Goal: Task Accomplishment & Management: Use online tool/utility

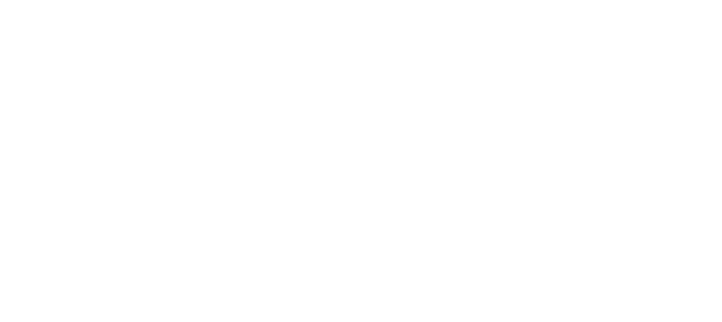
select select "Song"
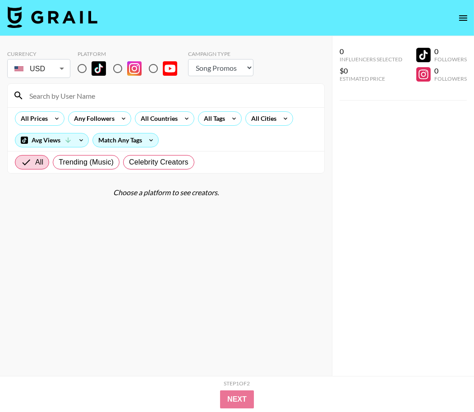
click at [82, 71] on input "radio" at bounding box center [82, 68] width 19 height 19
radio input "true"
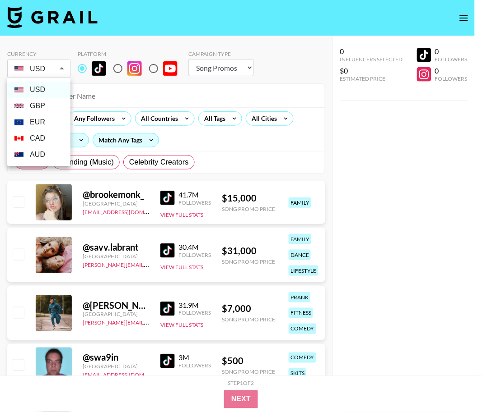
click at [47, 102] on li "GBP" at bounding box center [38, 106] width 63 height 16
type input "GBP"
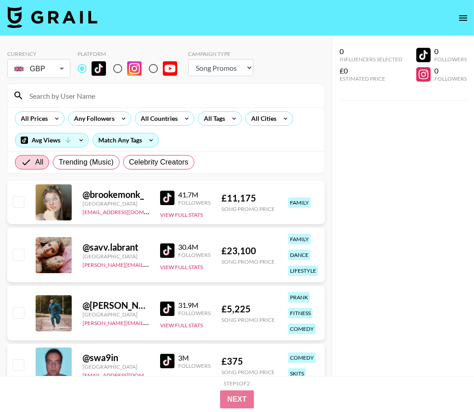
click at [71, 88] on div "USD GBP EUR CAD AUD" at bounding box center [237, 206] width 474 height 412
click at [71, 93] on input at bounding box center [171, 95] width 295 height 14
paste input "pizza4alice"
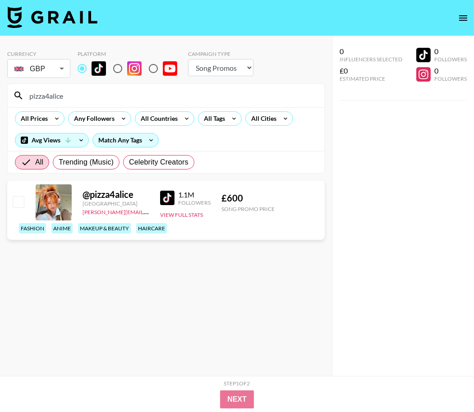
click at [58, 93] on input "pizza4alice" at bounding box center [171, 95] width 295 height 14
paste input ".ayoitslani"
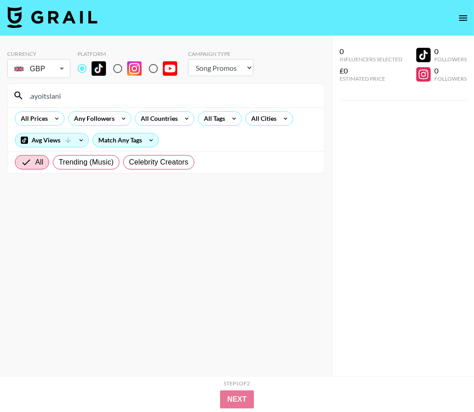
type input ".ayoitslani"
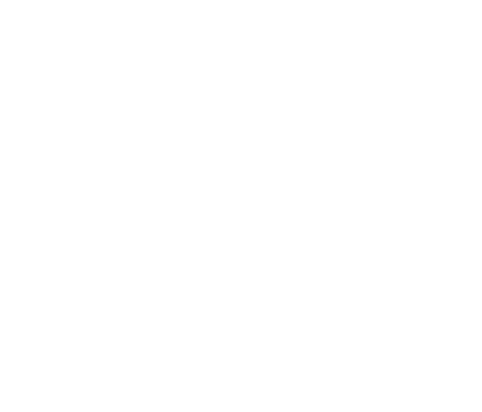
select select "Song"
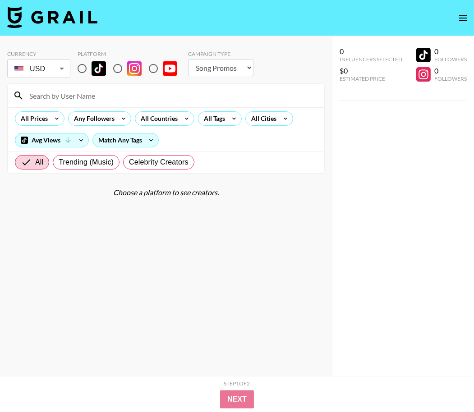
click at [70, 93] on input at bounding box center [171, 95] width 295 height 14
paste input "toothlessteddie"
type input "toothlessteddie"
click at [84, 64] on input "radio" at bounding box center [82, 68] width 19 height 19
radio input "true"
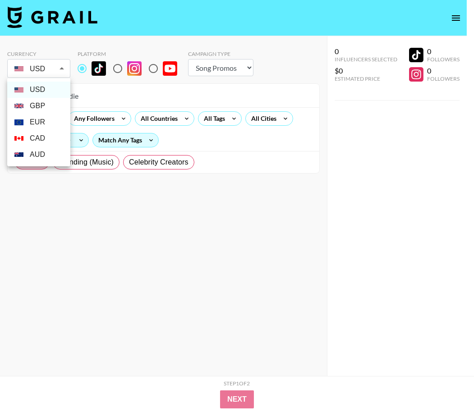
click at [58, 69] on body "Currency USD USD ​ Platform Campaign Type Choose Type... Song Promos Brand Prom…" at bounding box center [237, 224] width 474 height 449
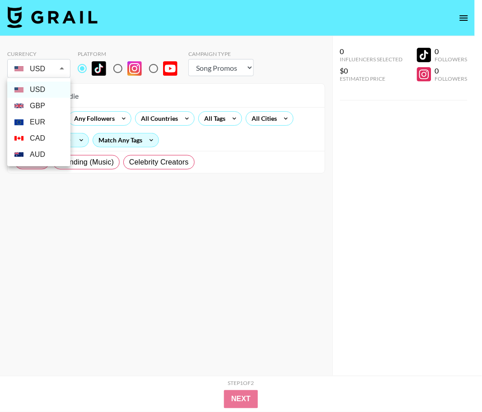
click at [46, 103] on li "GBP" at bounding box center [38, 106] width 63 height 16
type input "GBP"
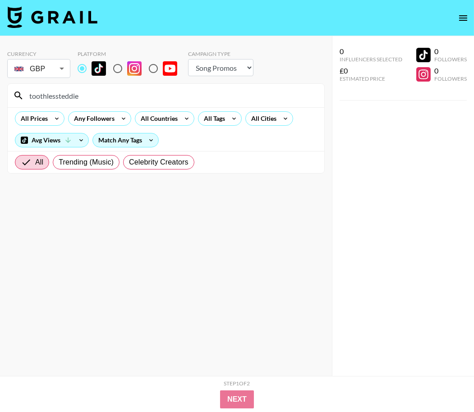
click at [123, 97] on input "toothlessteddie" at bounding box center [171, 95] width 295 height 14
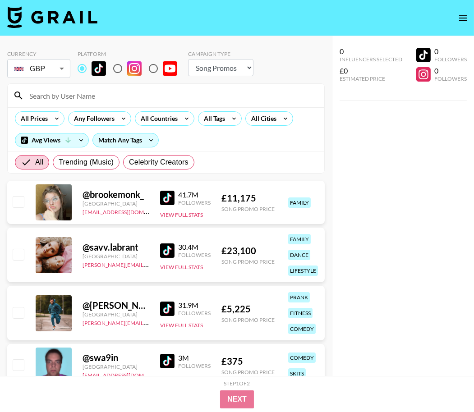
click at [304, 144] on div "All Prices Any Followers All Countries All Tags All Cities Avg Views Match Any …" at bounding box center [166, 129] width 317 height 44
click at [161, 121] on div "All Countries" at bounding box center [157, 119] width 44 height 14
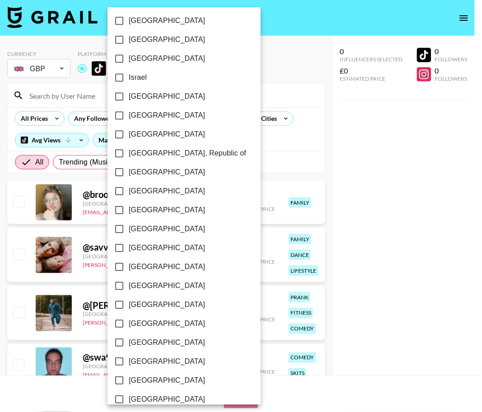
scroll to position [639, 0]
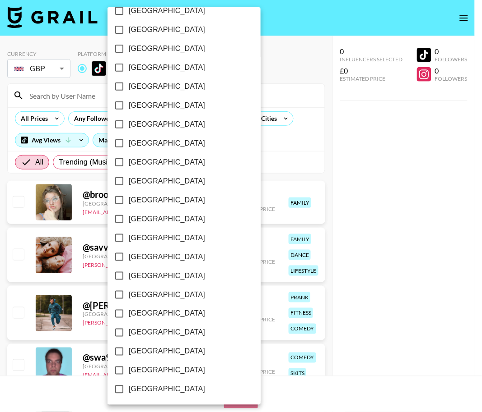
click at [159, 370] on span "[GEOGRAPHIC_DATA]" at bounding box center [167, 371] width 76 height 11
click at [129, 370] on input "[GEOGRAPHIC_DATA]" at bounding box center [119, 370] width 19 height 19
checkbox input "true"
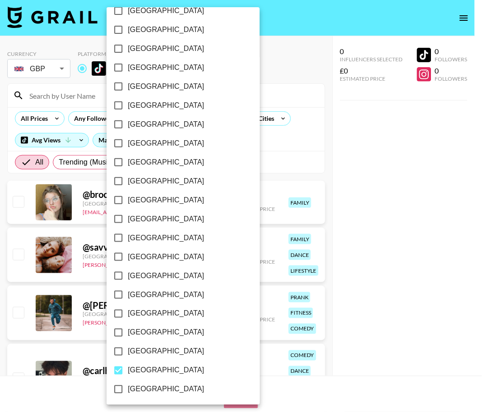
click at [159, 353] on span "[GEOGRAPHIC_DATA]" at bounding box center [166, 352] width 76 height 11
click at [128, 353] on input "[GEOGRAPHIC_DATA]" at bounding box center [118, 352] width 19 height 19
checkbox input "true"
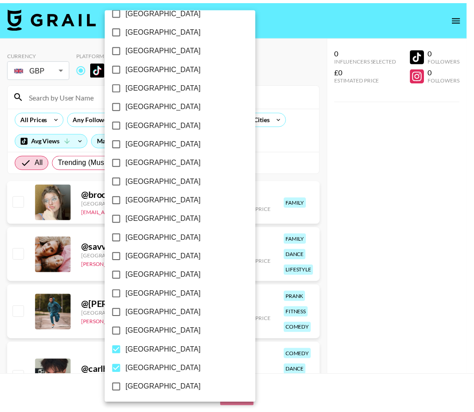
scroll to position [327, 0]
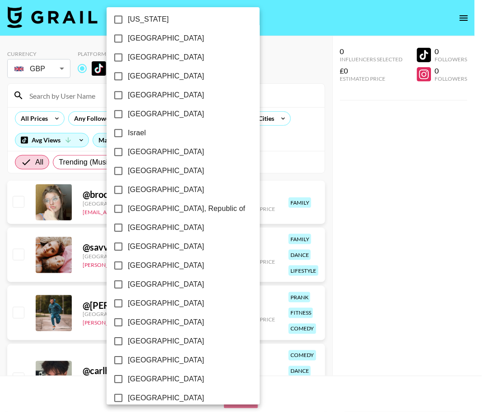
click at [147, 34] on span "[GEOGRAPHIC_DATA]" at bounding box center [166, 38] width 76 height 11
click at [128, 34] on input "[GEOGRAPHIC_DATA]" at bounding box center [118, 38] width 19 height 19
checkbox input "true"
click at [280, 93] on div at bounding box center [241, 206] width 482 height 412
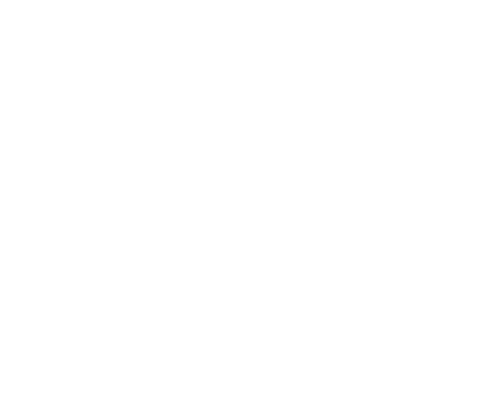
select select "Song"
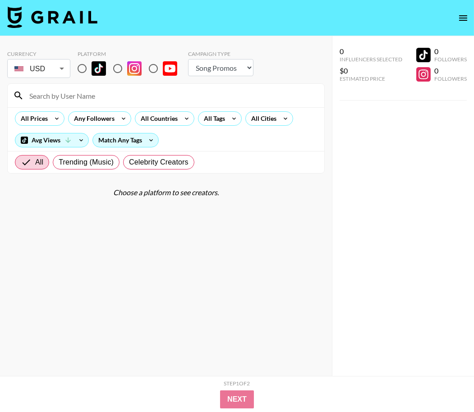
click at [83, 69] on input "radio" at bounding box center [82, 68] width 19 height 19
radio input "true"
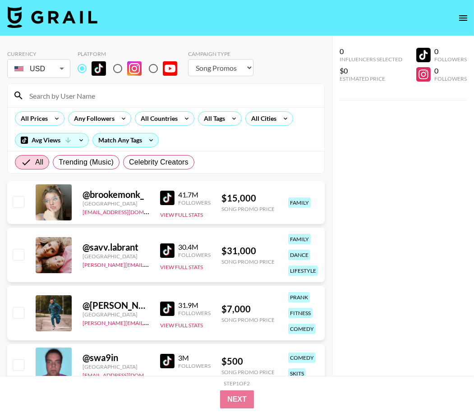
click at [34, 76] on div "USD USD ​" at bounding box center [38, 68] width 63 height 19
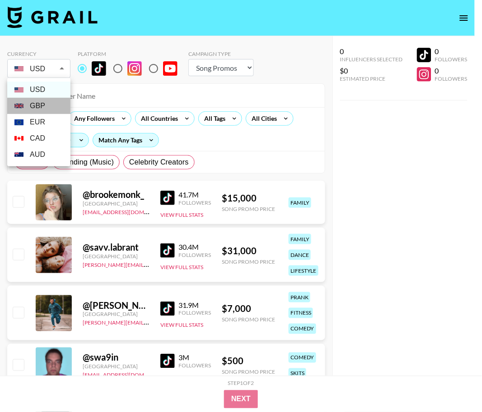
click at [45, 110] on li "GBP" at bounding box center [38, 106] width 63 height 16
type input "GBP"
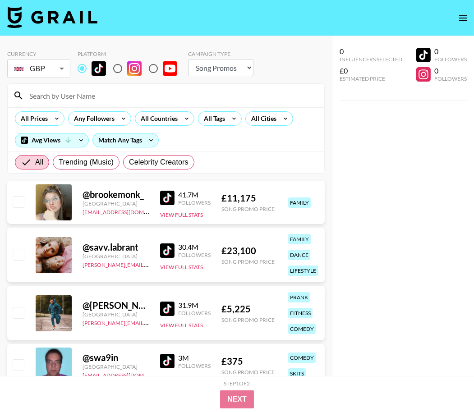
click at [182, 115] on icon at bounding box center [187, 119] width 14 height 14
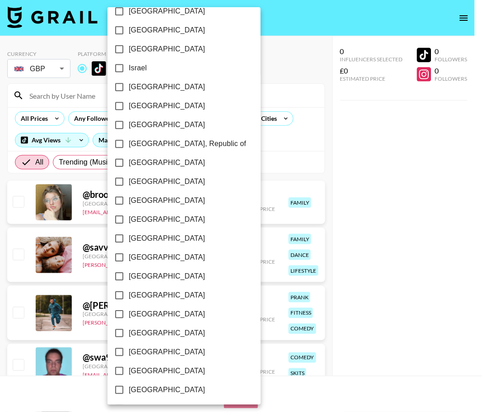
scroll to position [639, 0]
click at [163, 372] on span "[GEOGRAPHIC_DATA]" at bounding box center [167, 371] width 76 height 11
click at [129, 372] on input "[GEOGRAPHIC_DATA]" at bounding box center [119, 370] width 19 height 19
checkbox input "true"
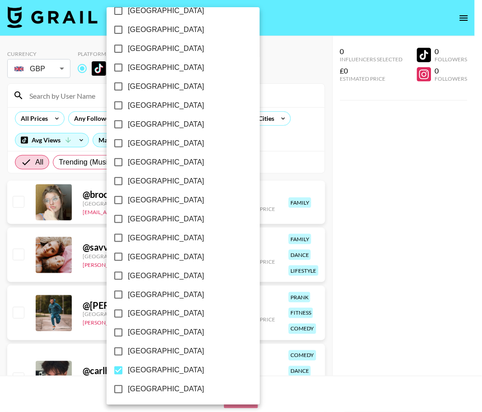
click at [165, 350] on span "[GEOGRAPHIC_DATA]" at bounding box center [166, 352] width 76 height 11
click at [128, 350] on input "[GEOGRAPHIC_DATA]" at bounding box center [118, 352] width 19 height 19
checkbox input "true"
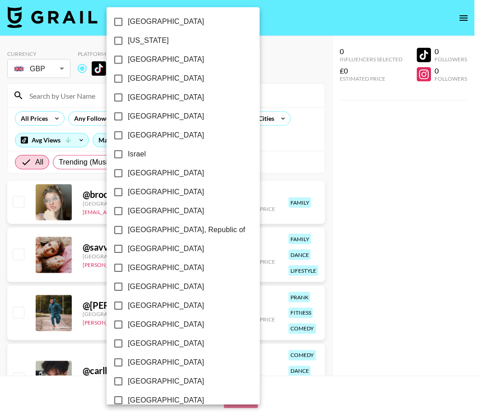
scroll to position [276, 0]
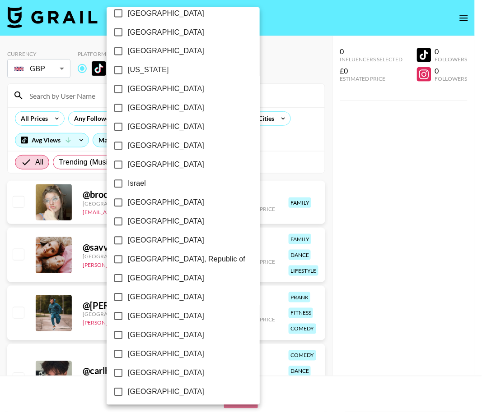
click at [153, 88] on span "[GEOGRAPHIC_DATA]" at bounding box center [166, 89] width 76 height 11
click at [128, 88] on input "[GEOGRAPHIC_DATA]" at bounding box center [118, 89] width 19 height 19
checkbox input "true"
click at [279, 156] on div at bounding box center [241, 206] width 482 height 412
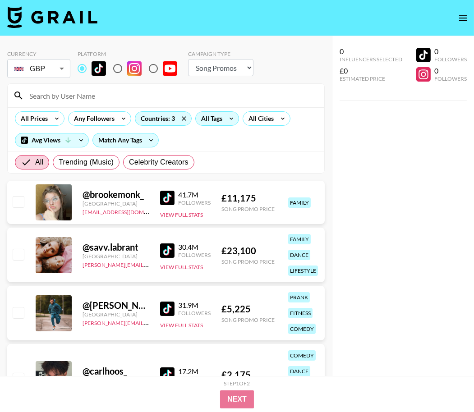
click at [214, 120] on div "All Tags" at bounding box center [210, 119] width 28 height 14
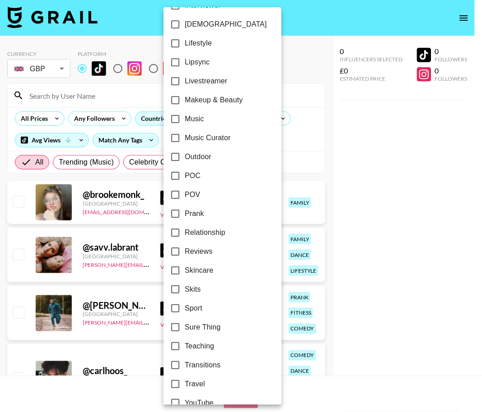
scroll to position [449, 0]
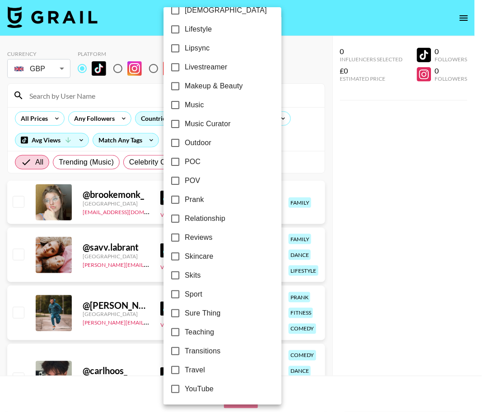
click at [209, 352] on span "Transitions" at bounding box center [203, 351] width 36 height 11
click at [185, 352] on input "Transitions" at bounding box center [175, 351] width 19 height 19
checkbox input "true"
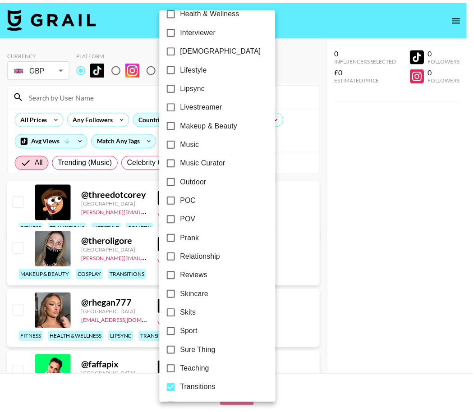
scroll to position [398, 0]
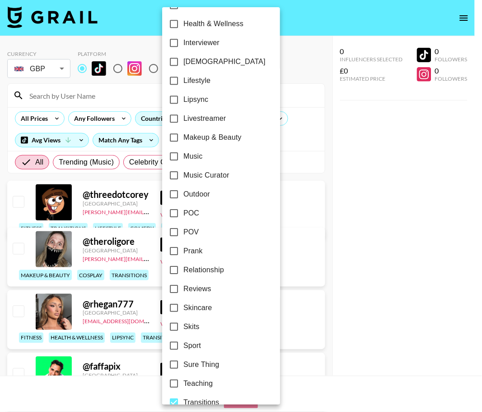
click at [212, 93] on label "Lipsync" at bounding box center [214, 99] width 101 height 19
click at [183, 93] on input "Lipsync" at bounding box center [173, 99] width 19 height 19
checkbox input "true"
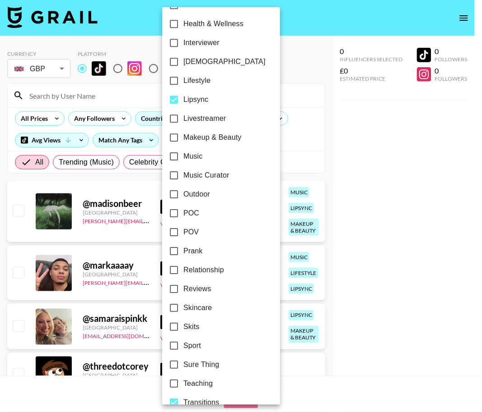
click at [307, 144] on div at bounding box center [241, 206] width 482 height 412
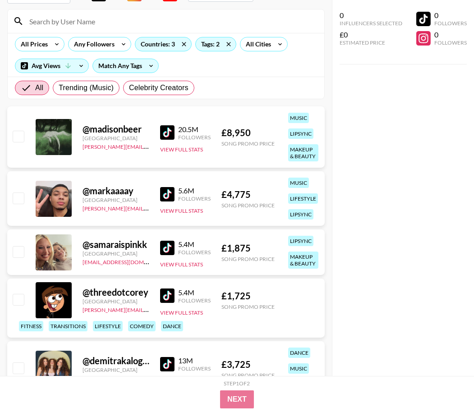
scroll to position [0, 0]
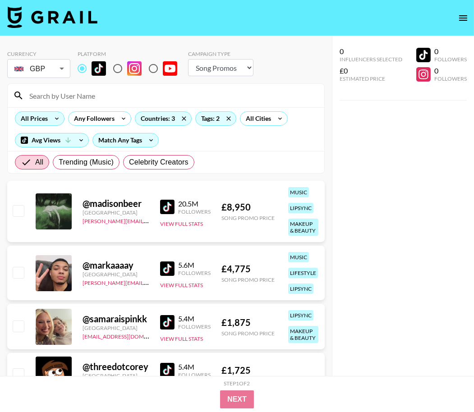
click at [39, 120] on div "All Prices" at bounding box center [32, 119] width 34 height 14
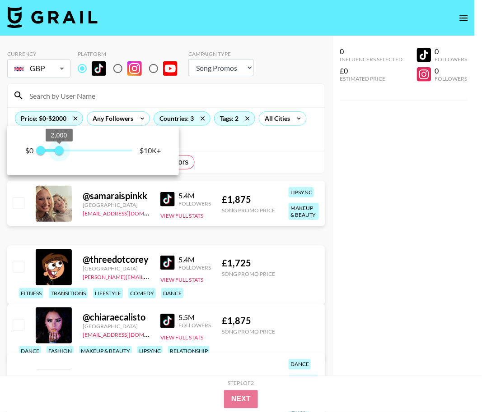
type input "1750"
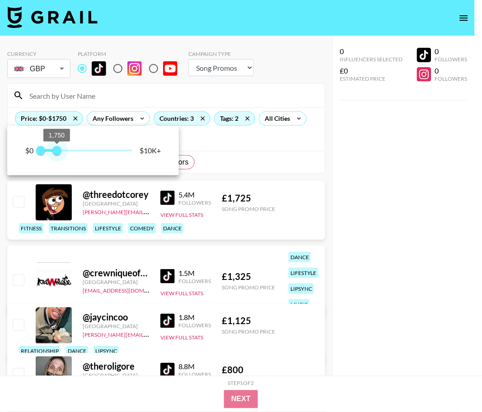
drag, startPoint x: 125, startPoint y: 155, endPoint x: 56, endPoint y: 155, distance: 69.0
click at [56, 155] on span "1,750" at bounding box center [56, 150] width 9 height 9
click at [251, 146] on div at bounding box center [241, 206] width 482 height 412
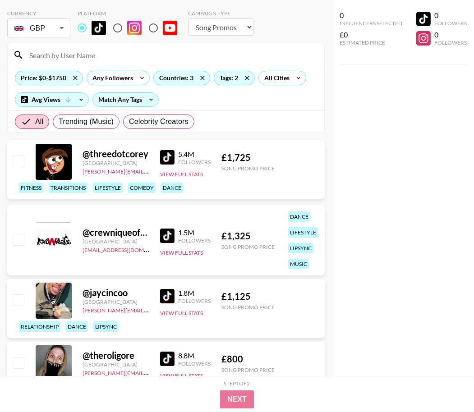
scroll to position [48, 0]
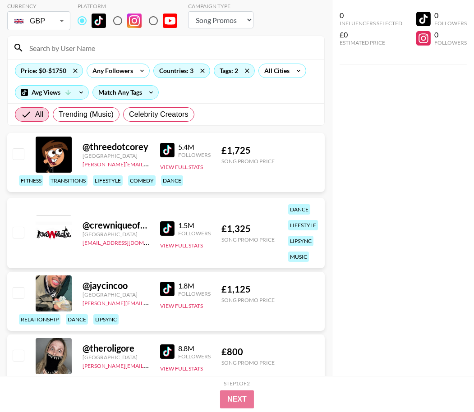
click at [164, 151] on img at bounding box center [167, 150] width 14 height 14
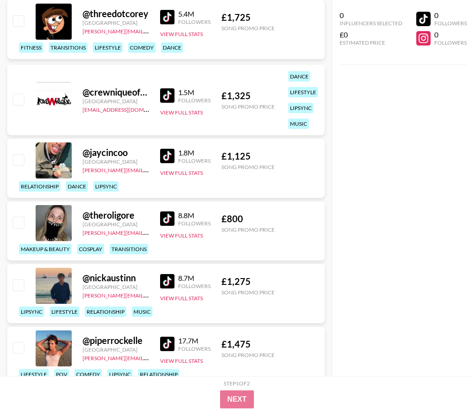
scroll to position [183, 0]
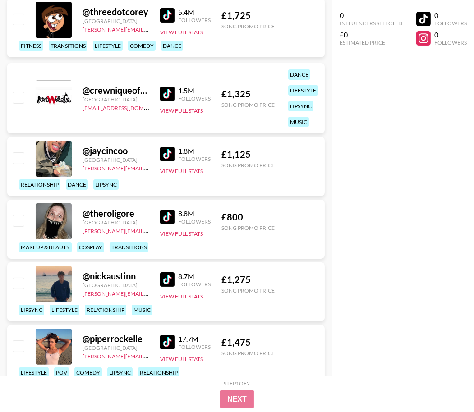
click at [165, 96] on img at bounding box center [167, 94] width 14 height 14
click at [164, 157] on img at bounding box center [167, 154] width 14 height 14
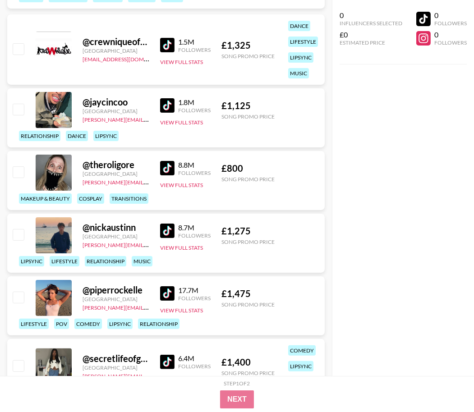
scroll to position [290, 0]
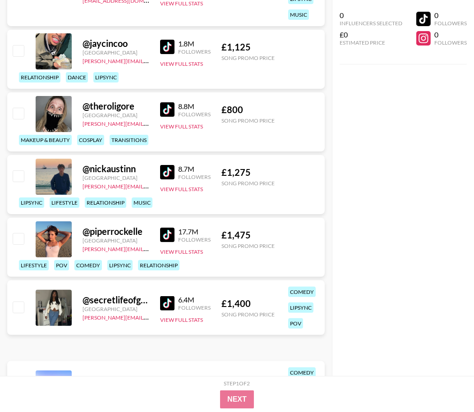
click at [166, 168] on img at bounding box center [167, 172] width 14 height 14
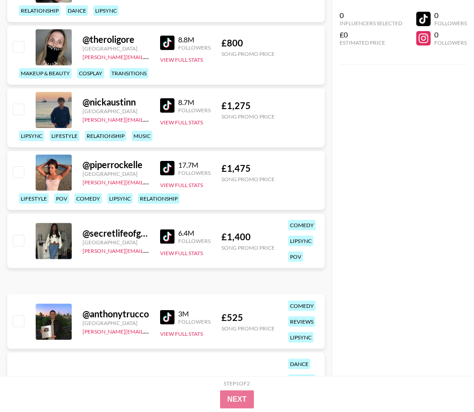
scroll to position [360, 0]
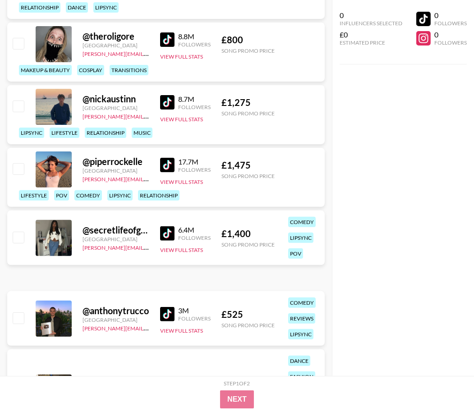
click at [168, 227] on img at bounding box center [167, 234] width 14 height 14
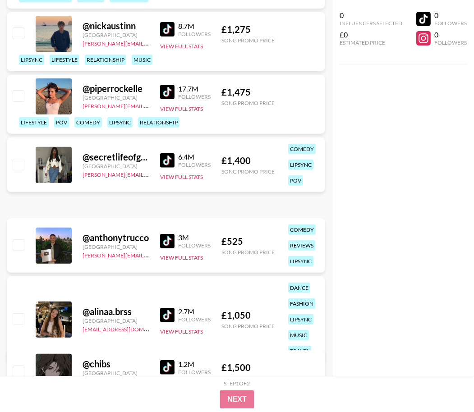
scroll to position [445, 0]
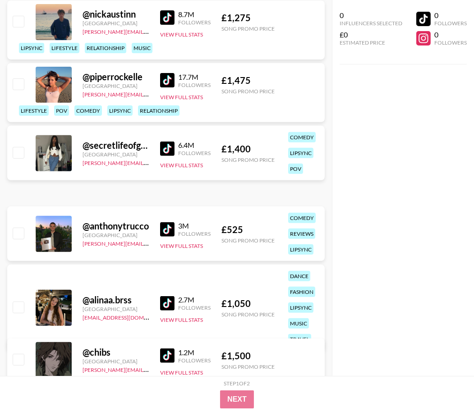
click at [166, 223] on img at bounding box center [167, 229] width 14 height 14
click at [175, 303] on link at bounding box center [169, 303] width 18 height 14
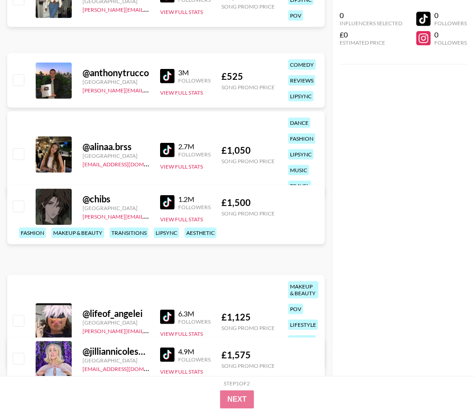
scroll to position [608, 0]
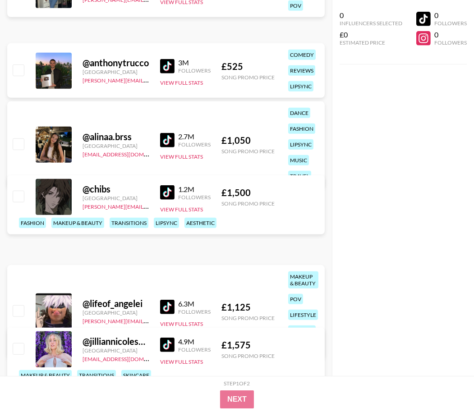
click at [173, 195] on img at bounding box center [167, 192] width 14 height 14
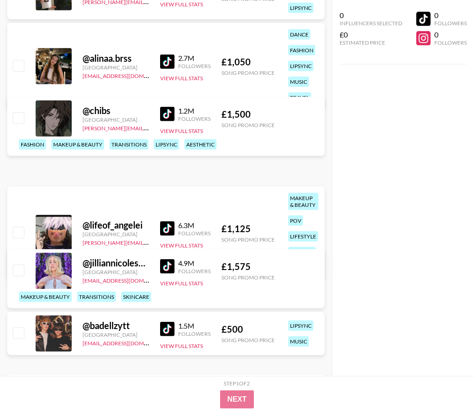
scroll to position [728, 0]
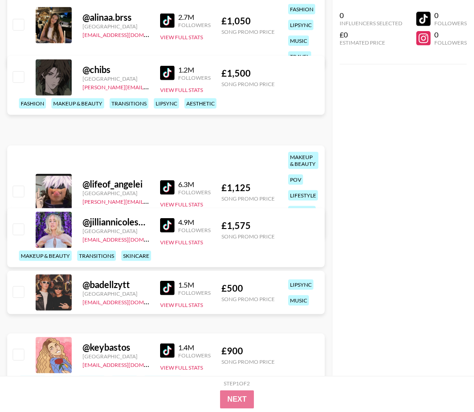
click at [166, 188] on img at bounding box center [167, 188] width 14 height 14
click at [166, 223] on img at bounding box center [167, 225] width 14 height 14
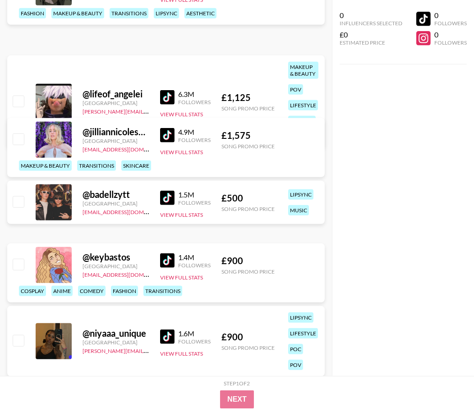
scroll to position [830, 0]
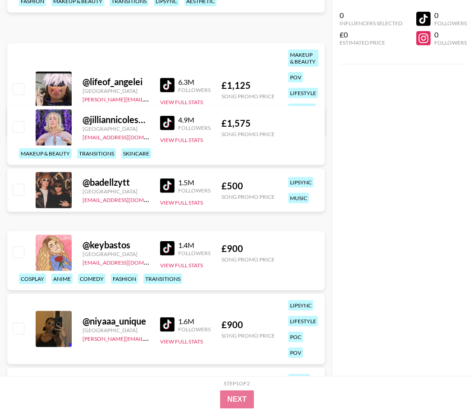
click at [168, 185] on img at bounding box center [167, 186] width 14 height 14
click at [170, 244] on img at bounding box center [167, 248] width 14 height 14
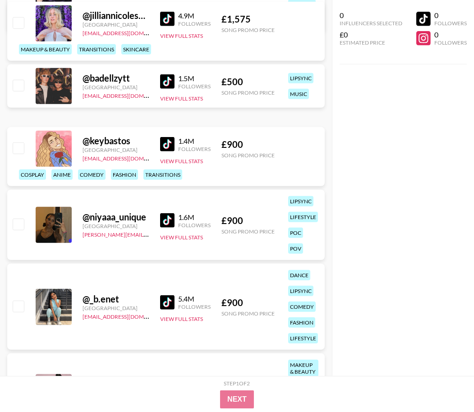
scroll to position [984, 0]
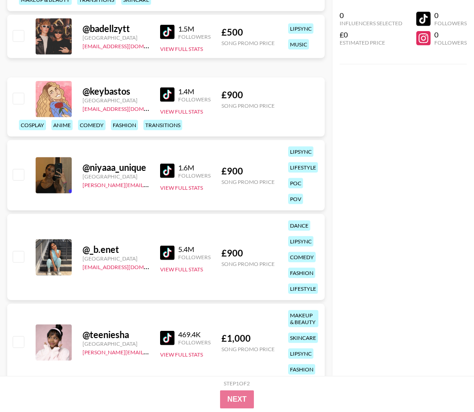
click at [163, 174] on img at bounding box center [167, 171] width 14 height 14
click at [165, 250] on img at bounding box center [167, 253] width 14 height 14
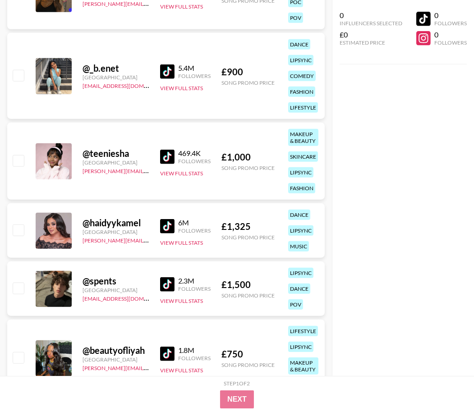
scroll to position [1217, 0]
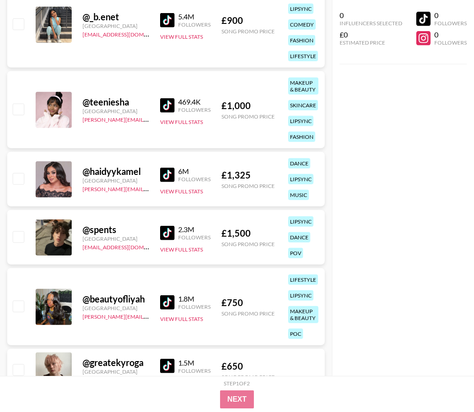
click at [171, 174] on img at bounding box center [167, 175] width 14 height 14
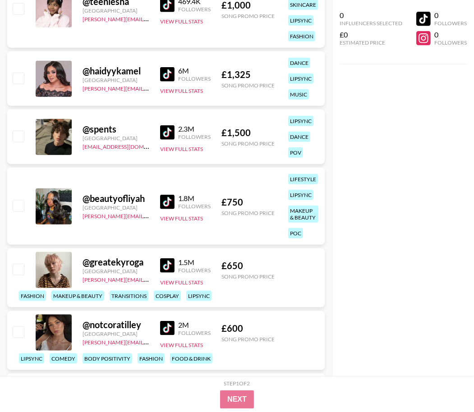
scroll to position [1322, 0]
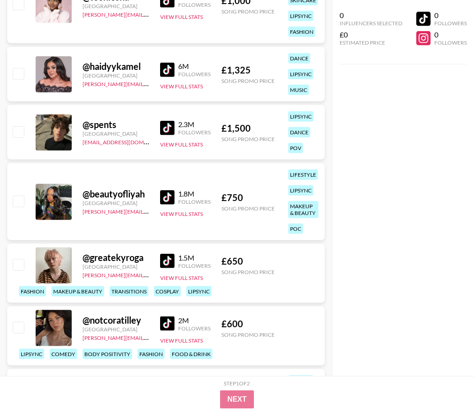
click at [170, 128] on img at bounding box center [167, 128] width 14 height 14
click at [171, 193] on img at bounding box center [167, 197] width 14 height 14
click at [168, 261] on img at bounding box center [167, 261] width 14 height 14
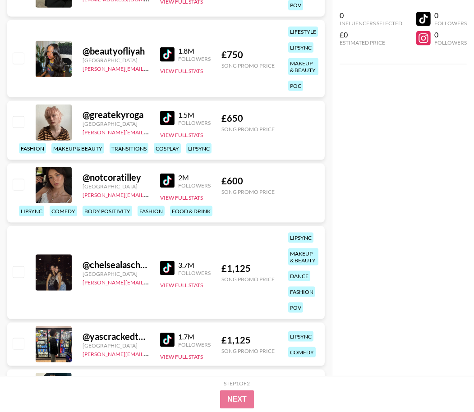
scroll to position [1479, 0]
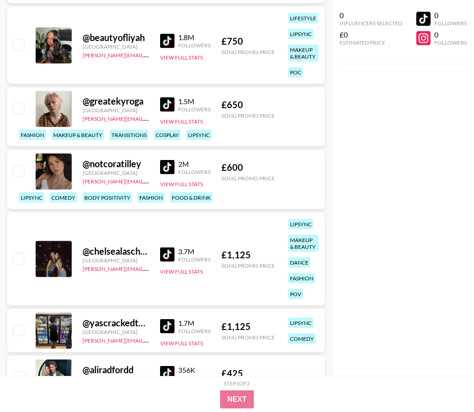
click at [166, 169] on img at bounding box center [167, 167] width 14 height 14
click at [171, 255] on img at bounding box center [167, 255] width 14 height 14
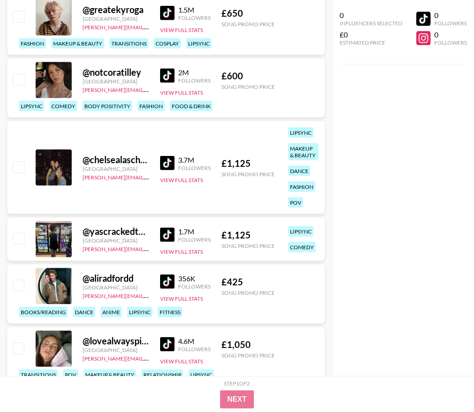
scroll to position [1604, 0]
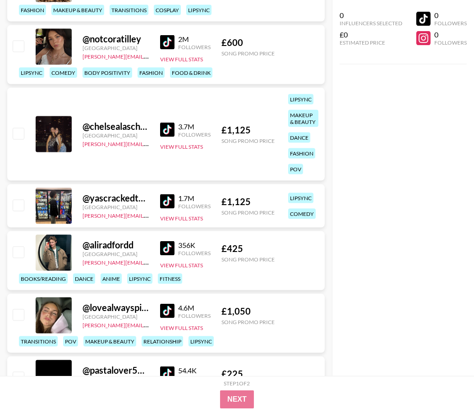
click at [171, 199] on img at bounding box center [167, 202] width 14 height 14
click at [170, 253] on img at bounding box center [167, 248] width 14 height 14
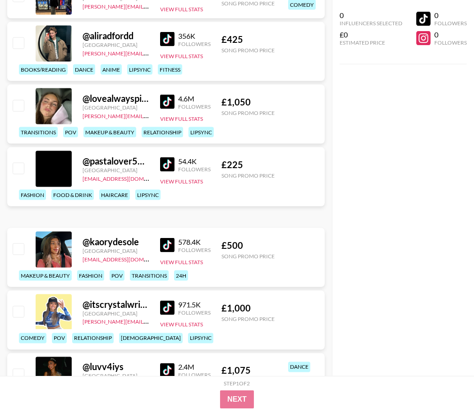
scroll to position [1847, 0]
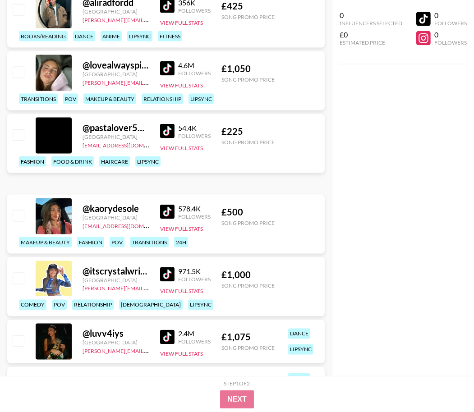
click at [171, 139] on img at bounding box center [167, 131] width 14 height 14
click at [170, 69] on img at bounding box center [167, 68] width 14 height 14
click at [163, 331] on img at bounding box center [167, 337] width 14 height 14
click at [398, 155] on div "0 Influencers Selected £0 Estimated Price 0 Followers 0 Followers" at bounding box center [403, 188] width 142 height 376
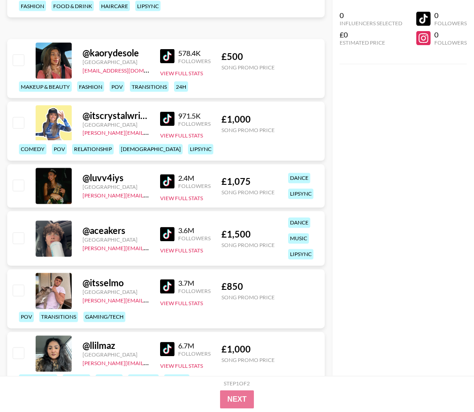
scroll to position [2064, 0]
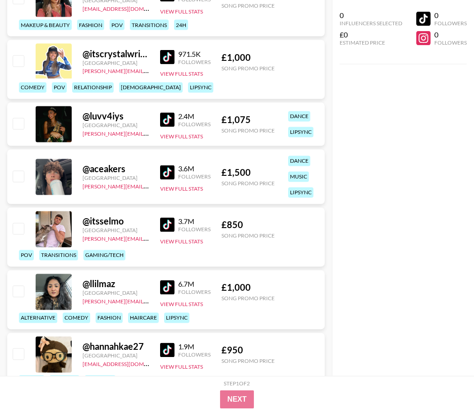
click at [170, 174] on img at bounding box center [167, 173] width 14 height 14
click at [170, 220] on img at bounding box center [167, 225] width 14 height 14
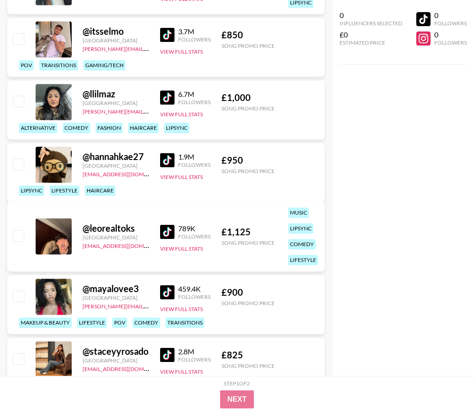
scroll to position [2260, 0]
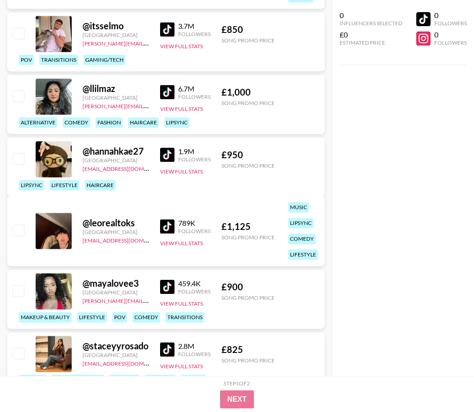
click at [163, 97] on img at bounding box center [167, 92] width 14 height 14
click at [170, 156] on img at bounding box center [167, 155] width 14 height 14
click at [170, 230] on img at bounding box center [167, 226] width 14 height 14
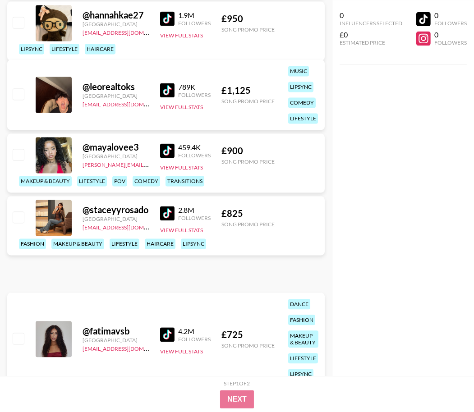
scroll to position [2427, 0]
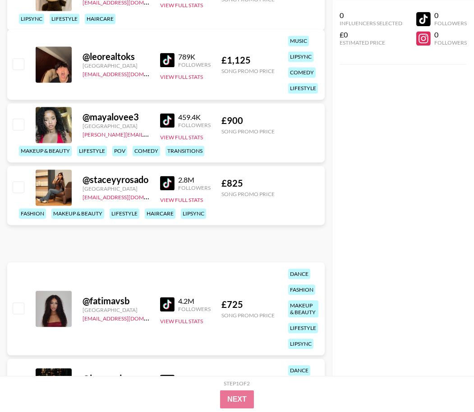
click at [172, 116] on img at bounding box center [167, 120] width 14 height 14
click at [171, 190] on img at bounding box center [167, 183] width 14 height 14
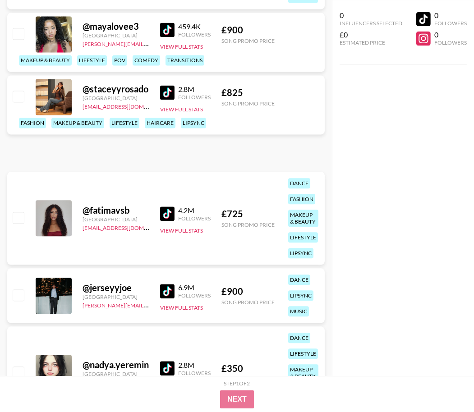
scroll to position [2533, 0]
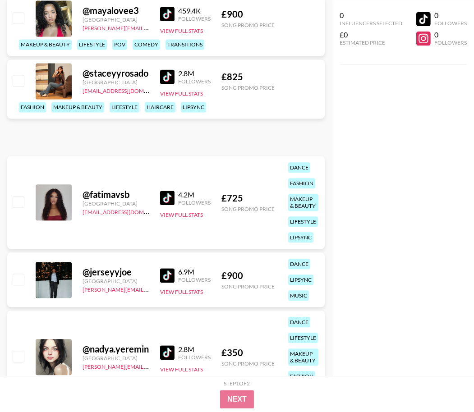
click at [162, 197] on img at bounding box center [167, 198] width 14 height 14
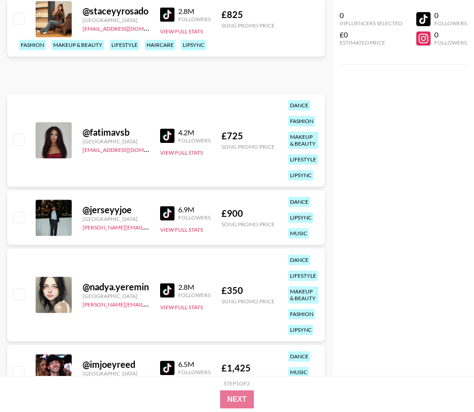
scroll to position [2636, 0]
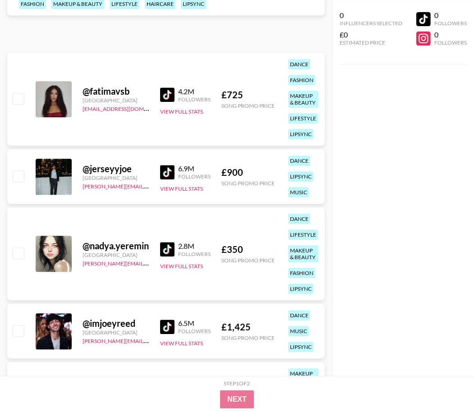
click at [174, 177] on img at bounding box center [167, 172] width 14 height 14
click at [171, 252] on img at bounding box center [167, 249] width 14 height 14
click at [168, 330] on img at bounding box center [167, 327] width 14 height 14
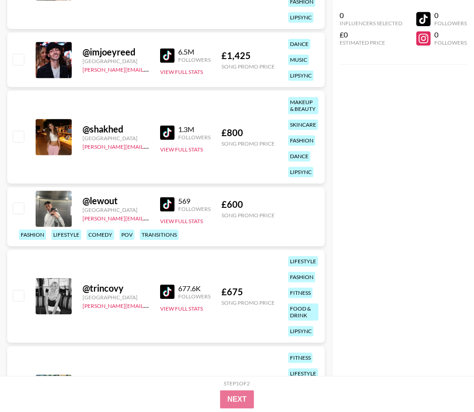
scroll to position [2926, 0]
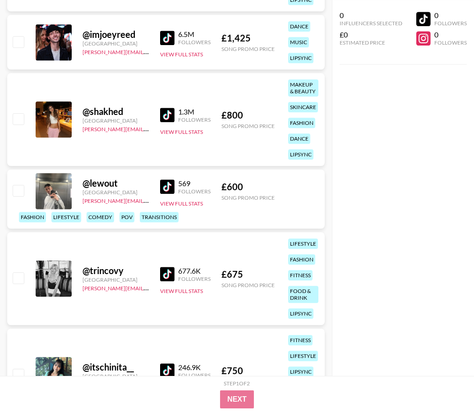
click at [167, 114] on img at bounding box center [167, 115] width 14 height 14
click at [168, 191] on img at bounding box center [167, 187] width 14 height 14
click at [168, 272] on img at bounding box center [167, 274] width 14 height 14
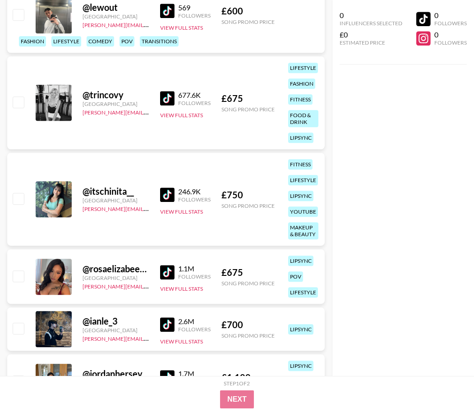
scroll to position [3113, 0]
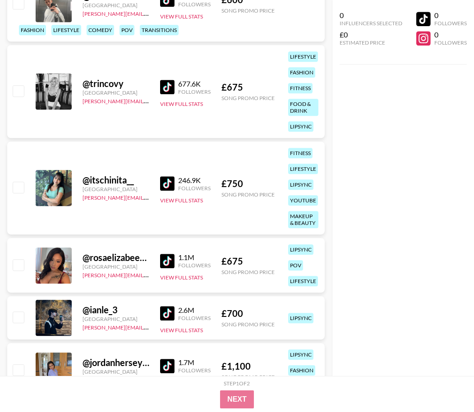
click at [171, 181] on img at bounding box center [167, 183] width 14 height 14
drag, startPoint x: 171, startPoint y: 257, endPoint x: 167, endPoint y: 250, distance: 7.9
click at [171, 257] on img at bounding box center [167, 261] width 14 height 14
click at [171, 264] on img at bounding box center [167, 261] width 14 height 14
click at [170, 308] on img at bounding box center [167, 313] width 14 height 14
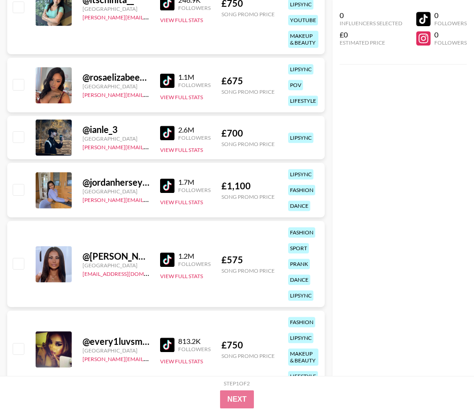
scroll to position [3311, 0]
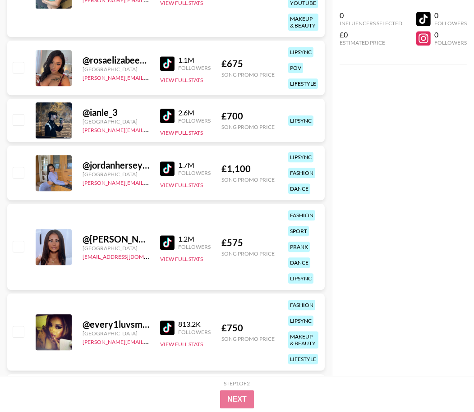
click at [172, 242] on img at bounding box center [167, 243] width 14 height 14
click at [167, 167] on img at bounding box center [167, 169] width 14 height 14
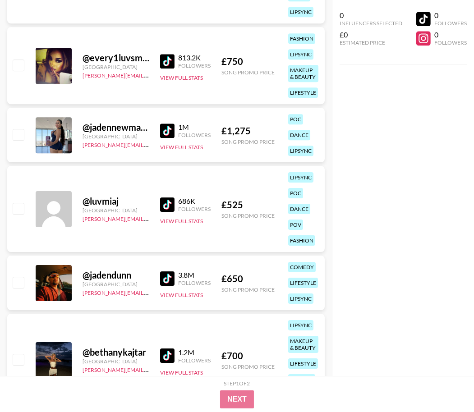
scroll to position [3579, 0]
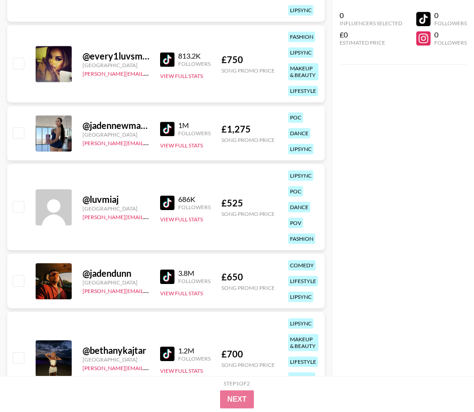
click at [163, 204] on img at bounding box center [167, 203] width 14 height 14
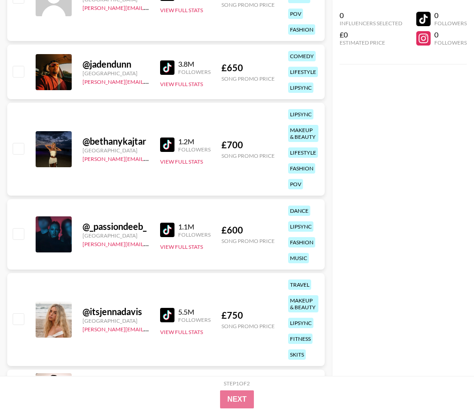
scroll to position [3792, 0]
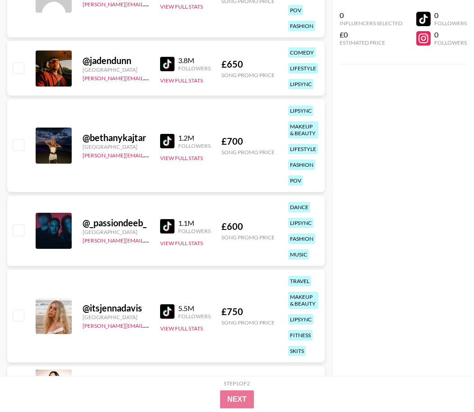
click at [169, 60] on img at bounding box center [167, 64] width 14 height 14
click at [172, 139] on img at bounding box center [167, 141] width 14 height 14
click at [167, 227] on img at bounding box center [167, 226] width 14 height 14
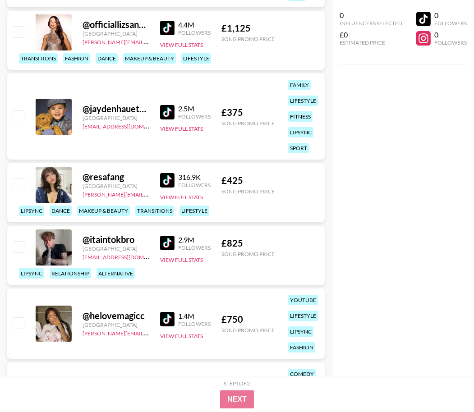
scroll to position [4159, 0]
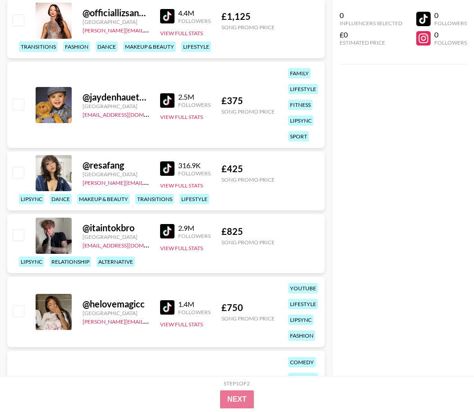
click at [170, 166] on img at bounding box center [167, 169] width 14 height 14
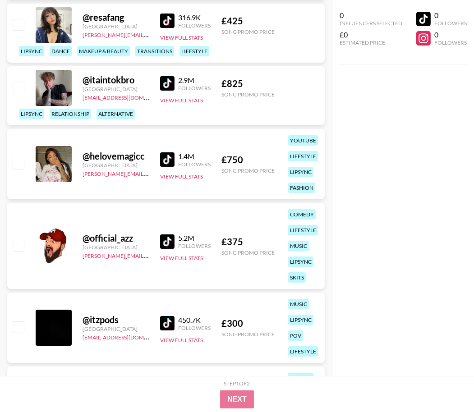
scroll to position [4310, 0]
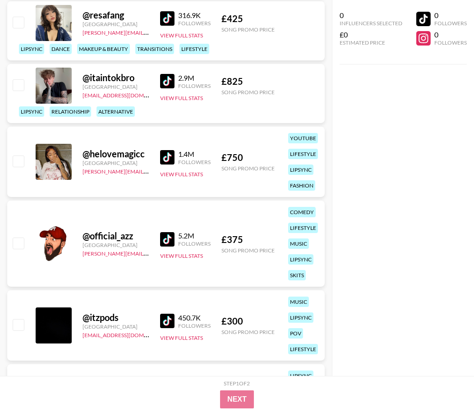
click at [171, 153] on img at bounding box center [167, 157] width 14 height 14
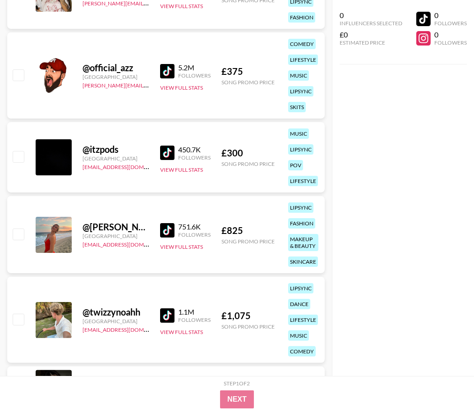
scroll to position [4489, 0]
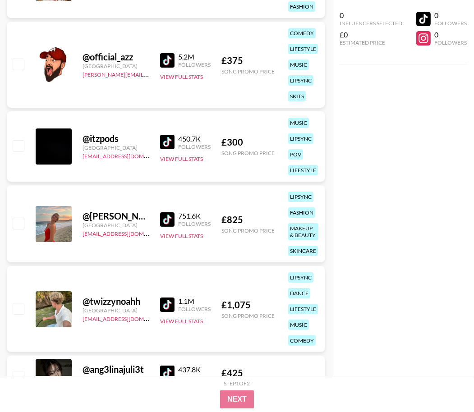
click at [167, 145] on img at bounding box center [167, 142] width 14 height 14
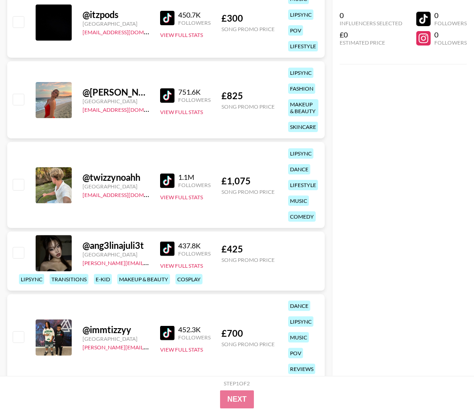
scroll to position [4718, 0]
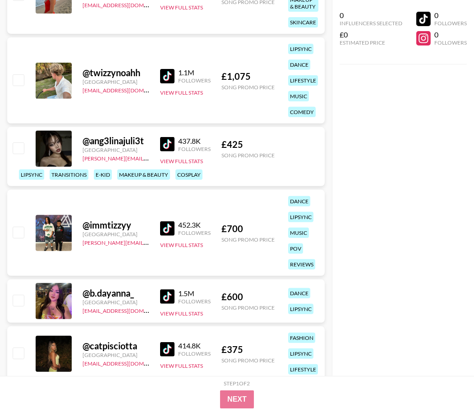
click at [168, 81] on img at bounding box center [167, 76] width 14 height 14
click at [169, 143] on img at bounding box center [167, 144] width 14 height 14
click at [167, 231] on img at bounding box center [167, 229] width 14 height 14
click at [167, 296] on img at bounding box center [167, 297] width 14 height 14
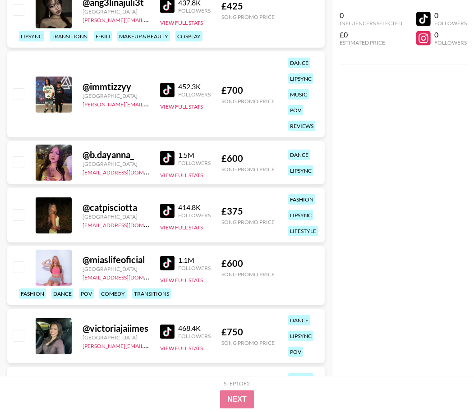
scroll to position [4882, 0]
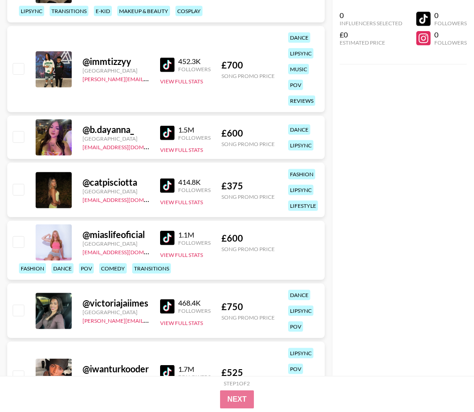
click at [166, 188] on img at bounding box center [167, 186] width 14 height 14
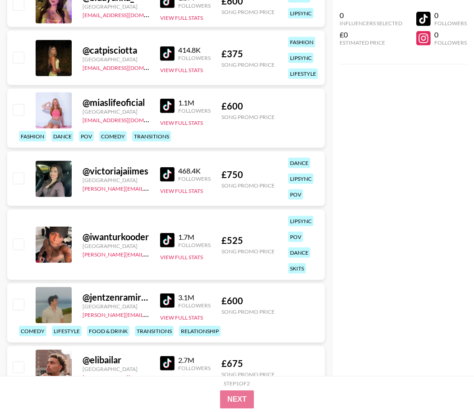
scroll to position [5014, 0]
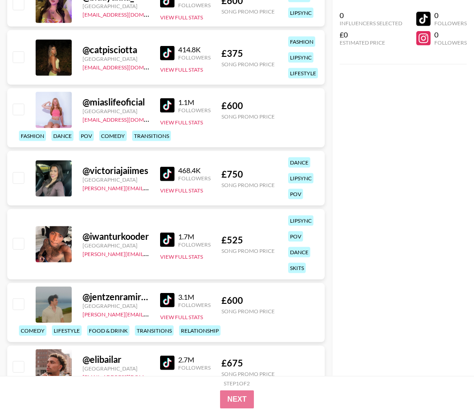
click at [165, 172] on img at bounding box center [167, 174] width 14 height 14
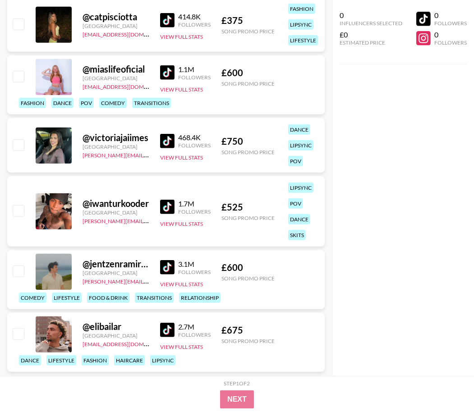
scroll to position [5087, 0]
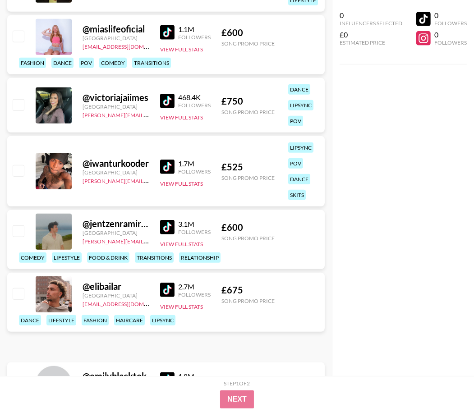
click at [167, 172] on img at bounding box center [167, 167] width 14 height 14
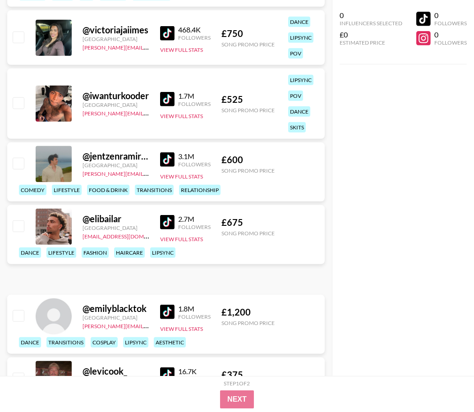
scroll to position [5157, 0]
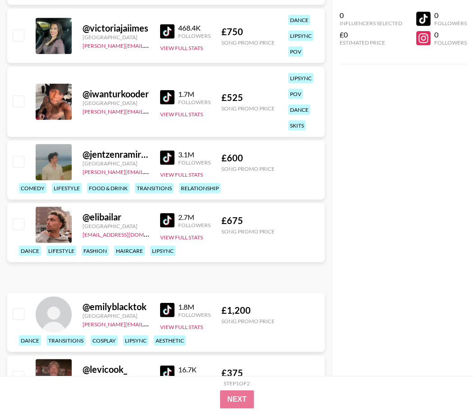
click at [167, 158] on img at bounding box center [167, 158] width 14 height 14
click at [170, 228] on img at bounding box center [167, 220] width 14 height 14
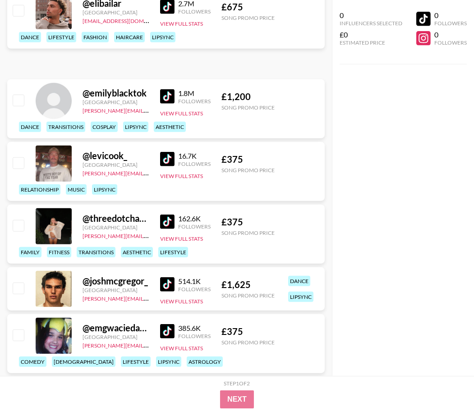
scroll to position [5373, 0]
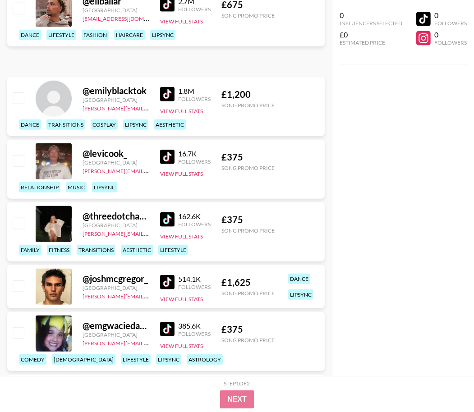
click at [170, 153] on img at bounding box center [167, 157] width 14 height 14
click at [169, 219] on img at bounding box center [167, 220] width 14 height 14
click at [167, 282] on img at bounding box center [167, 282] width 14 height 14
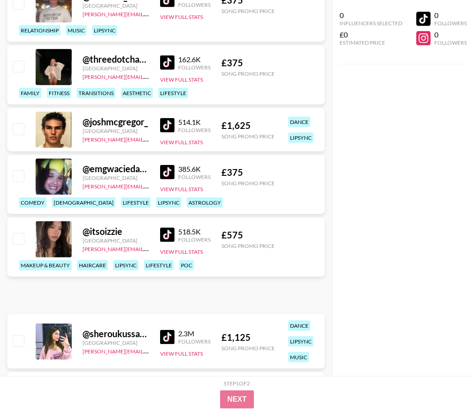
scroll to position [5533, 0]
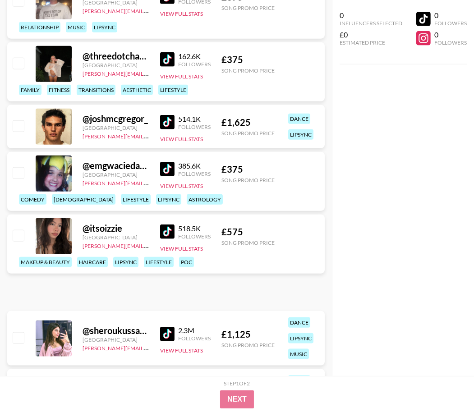
click at [163, 166] on img at bounding box center [167, 169] width 14 height 14
click at [167, 239] on img at bounding box center [167, 232] width 14 height 14
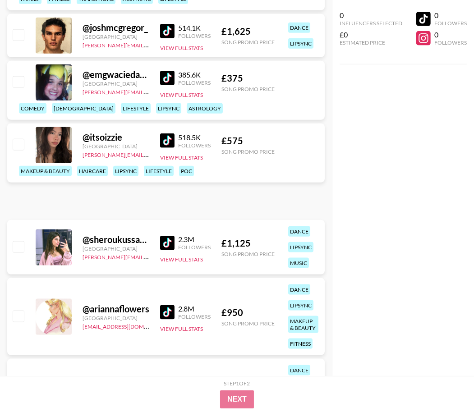
scroll to position [5662, 0]
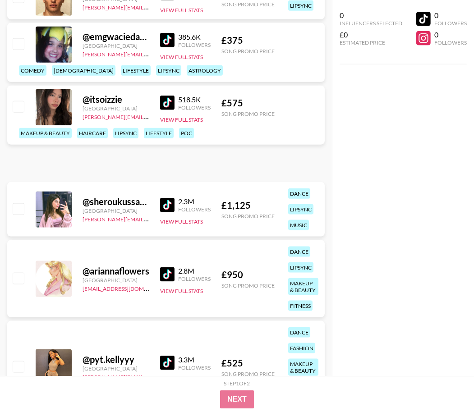
click at [168, 202] on img at bounding box center [167, 205] width 14 height 14
click at [167, 269] on img at bounding box center [167, 275] width 14 height 14
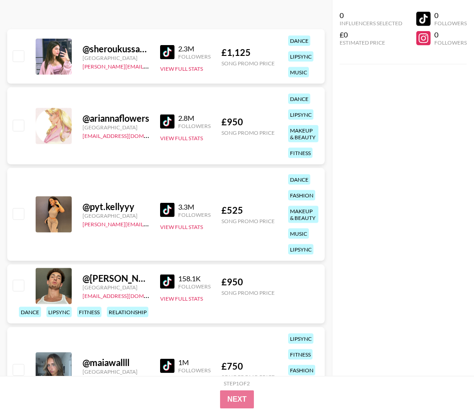
scroll to position [5868, 0]
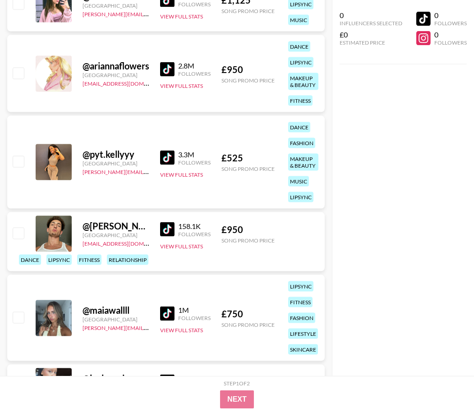
click at [169, 229] on img at bounding box center [167, 229] width 14 height 14
click at [170, 162] on img at bounding box center [167, 158] width 14 height 14
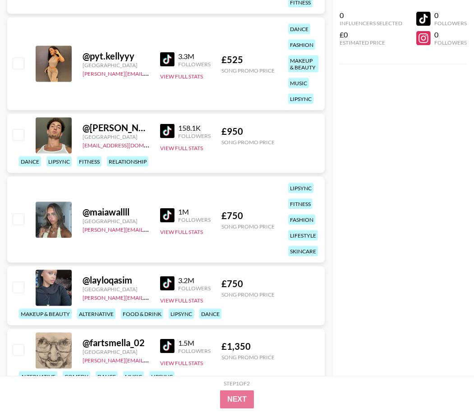
scroll to position [6067, 0]
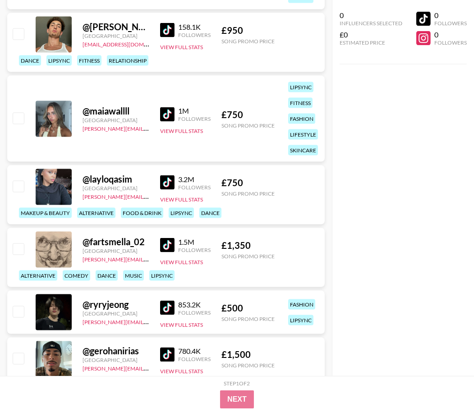
click at [165, 117] on img at bounding box center [167, 114] width 14 height 14
click at [162, 188] on img at bounding box center [167, 183] width 14 height 14
click at [165, 247] on img at bounding box center [167, 245] width 14 height 14
click at [166, 312] on img at bounding box center [167, 308] width 14 height 14
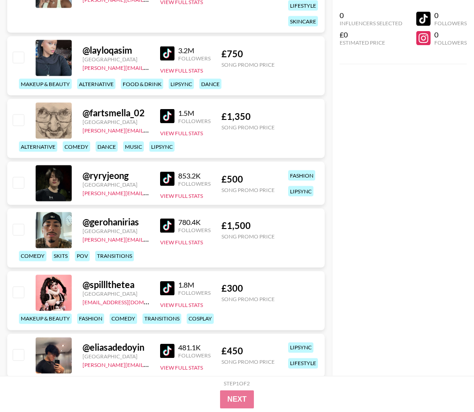
scroll to position [6218, 0]
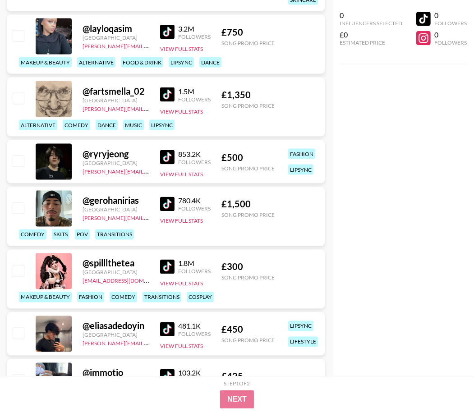
click at [164, 199] on img at bounding box center [167, 204] width 14 height 14
drag, startPoint x: 364, startPoint y: 145, endPoint x: 354, endPoint y: 147, distance: 10.5
click at [363, 146] on div "0 Influencers Selected £0 Estimated Price 0 Followers 0 Followers" at bounding box center [403, 188] width 142 height 376
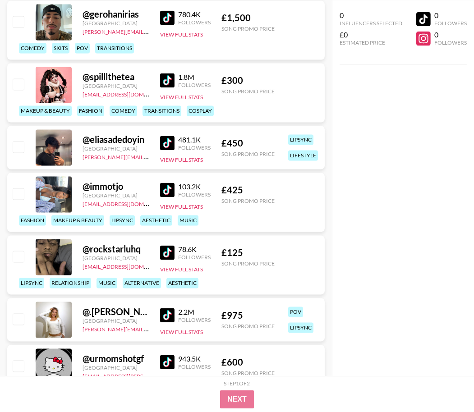
scroll to position [6409, 0]
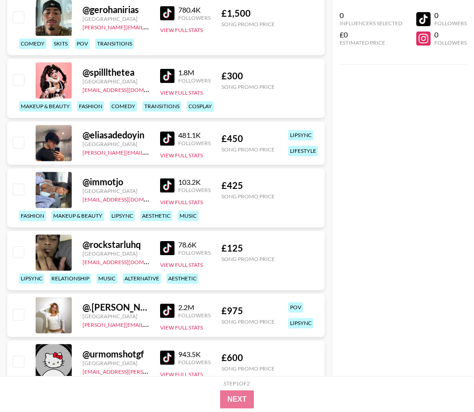
click at [169, 140] on img at bounding box center [167, 138] width 14 height 14
click at [168, 182] on img at bounding box center [167, 185] width 14 height 14
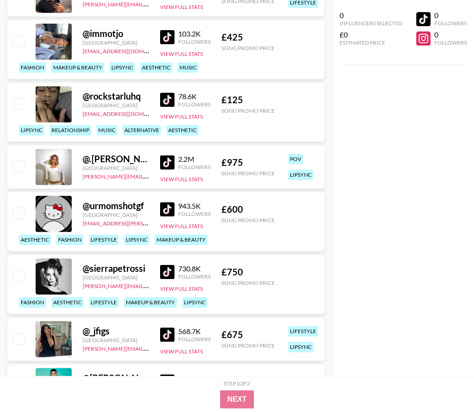
scroll to position [6565, 0]
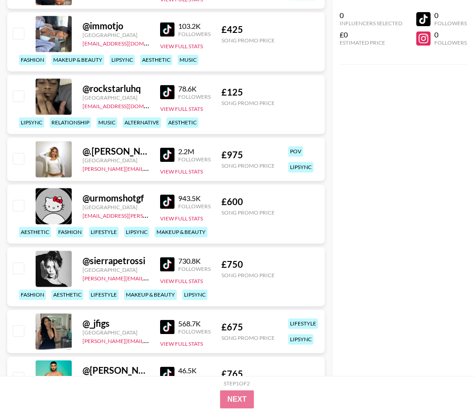
click at [169, 264] on img at bounding box center [167, 264] width 14 height 14
click at [168, 153] on img at bounding box center [167, 155] width 14 height 14
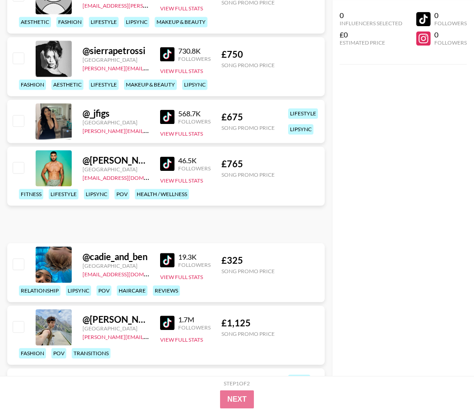
scroll to position [6809, 0]
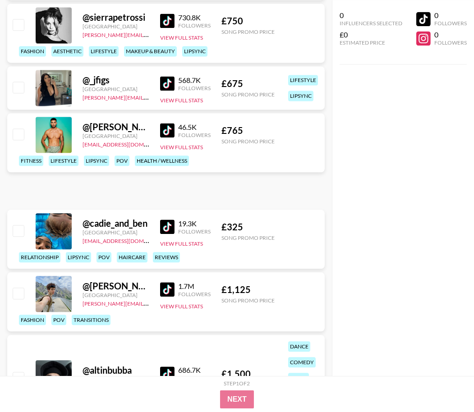
click at [171, 79] on img at bounding box center [167, 83] width 14 height 14
click at [166, 138] on img at bounding box center [167, 130] width 14 height 14
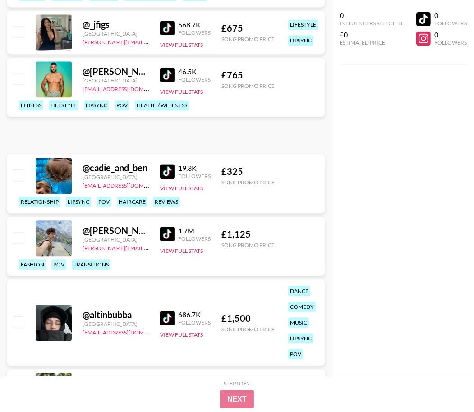
scroll to position [6895, 0]
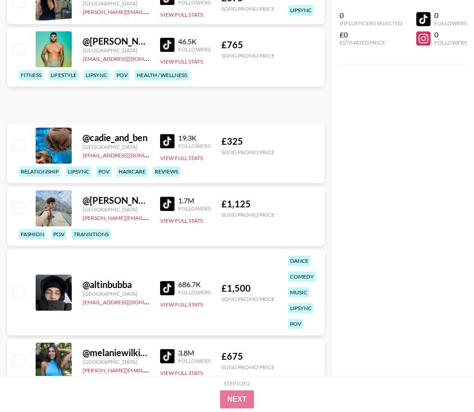
click at [172, 286] on img at bounding box center [167, 288] width 14 height 14
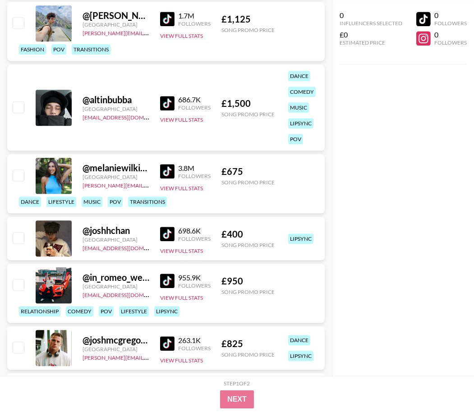
scroll to position [7081, 0]
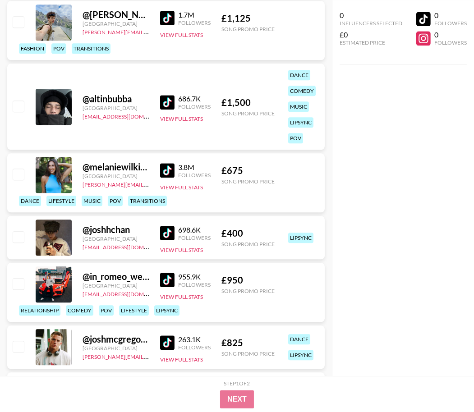
click at [167, 231] on img at bounding box center [167, 233] width 14 height 14
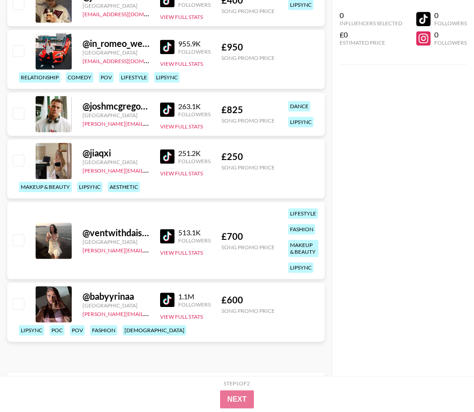
scroll to position [7315, 0]
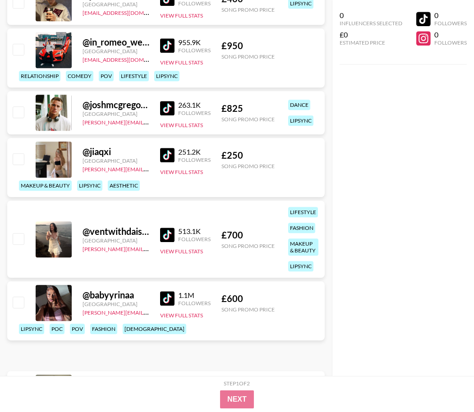
click at [163, 151] on img at bounding box center [167, 155] width 14 height 14
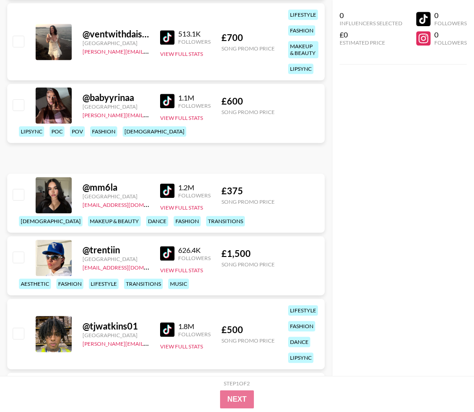
scroll to position [7527, 0]
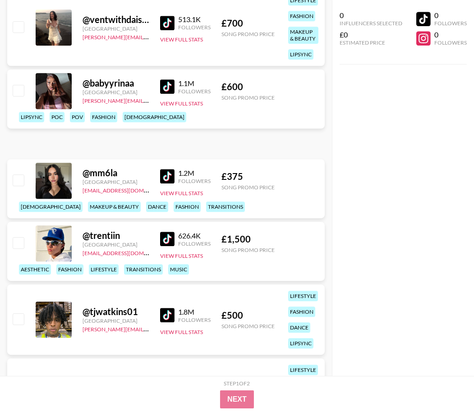
click at [170, 173] on img at bounding box center [167, 176] width 14 height 14
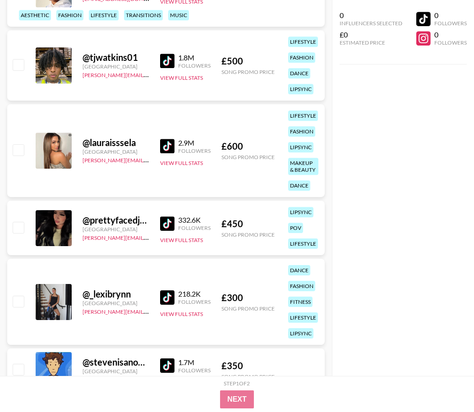
scroll to position [7790, 0]
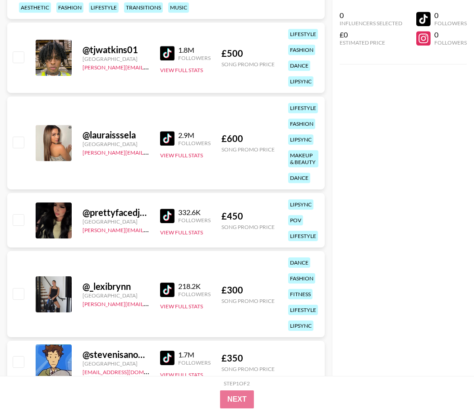
click at [171, 216] on img at bounding box center [167, 216] width 14 height 14
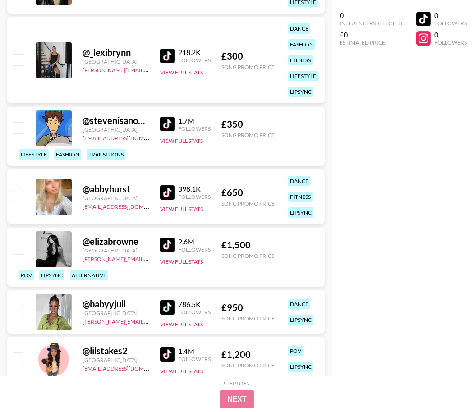
scroll to position [8061, 0]
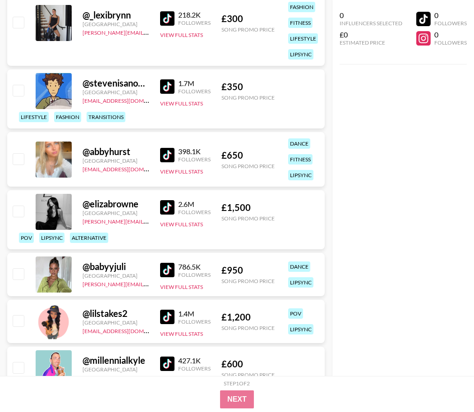
click at [162, 204] on img at bounding box center [167, 207] width 14 height 14
click at [171, 272] on img at bounding box center [167, 270] width 14 height 14
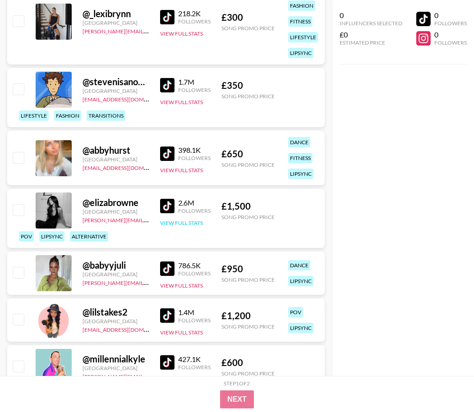
scroll to position [8063, 0]
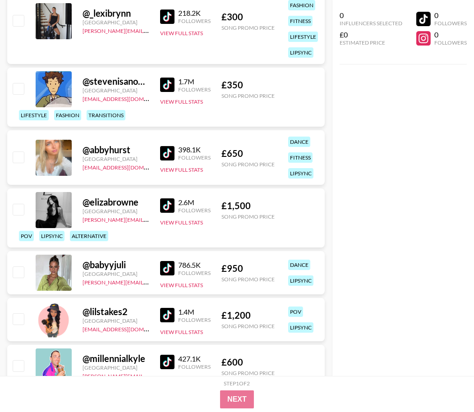
click at [164, 83] on img at bounding box center [167, 85] width 14 height 14
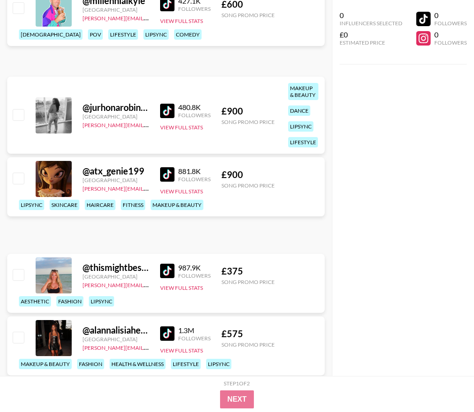
scroll to position [8422, 0]
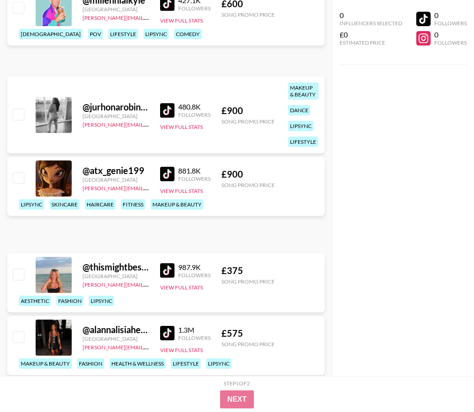
click at [171, 181] on img at bounding box center [167, 174] width 14 height 14
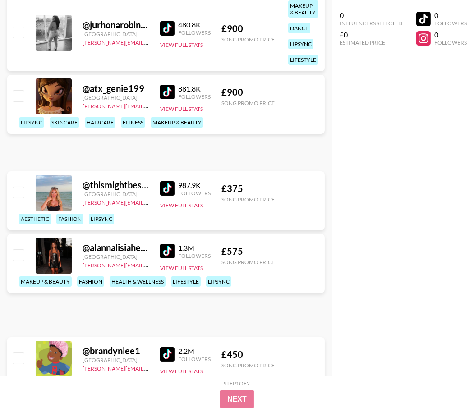
scroll to position [8510, 0]
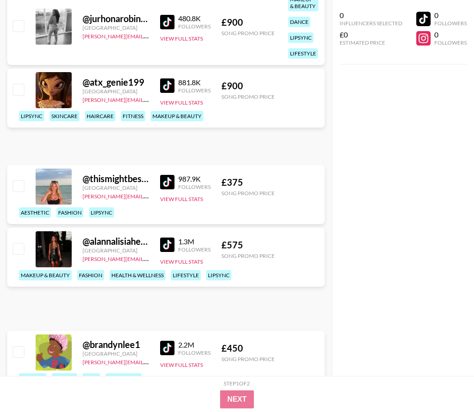
click at [168, 252] on img at bounding box center [167, 245] width 14 height 14
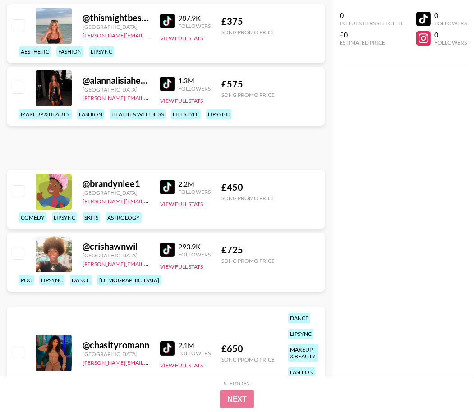
scroll to position [8672, 0]
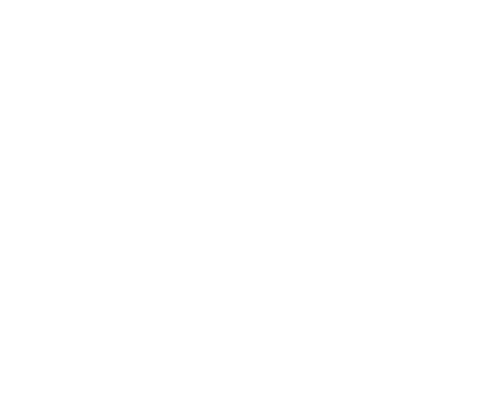
select select "Song"
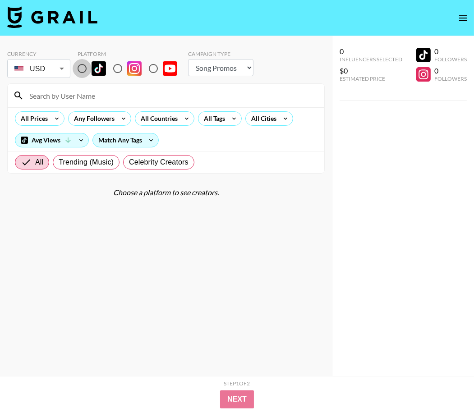
click at [83, 69] on input "radio" at bounding box center [82, 68] width 19 height 19
radio input "true"
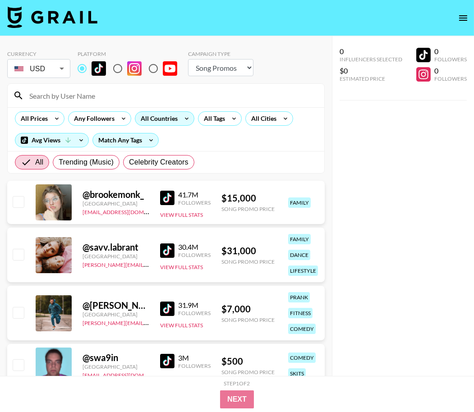
click at [162, 118] on div "All Countries" at bounding box center [157, 119] width 44 height 14
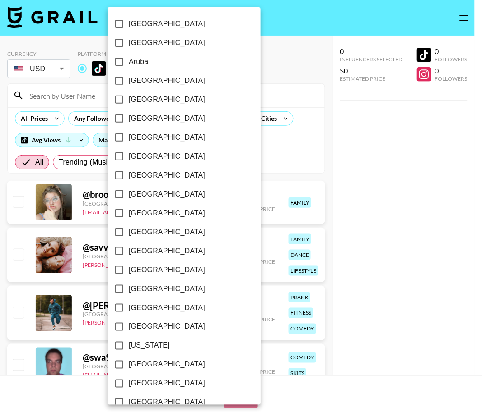
click at [147, 367] on span "[GEOGRAPHIC_DATA]" at bounding box center [167, 365] width 76 height 11
click at [129, 367] on input "[GEOGRAPHIC_DATA]" at bounding box center [119, 365] width 19 height 19
checkbox input "true"
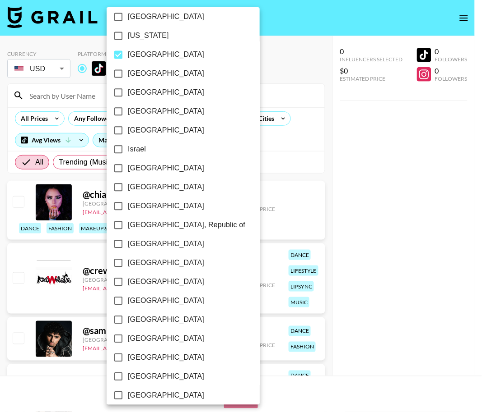
scroll to position [639, 0]
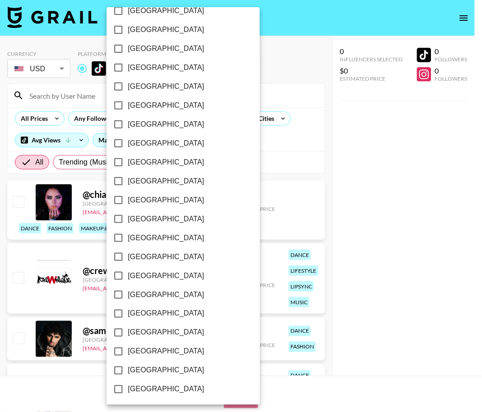
click at [334, 185] on div at bounding box center [241, 206] width 482 height 412
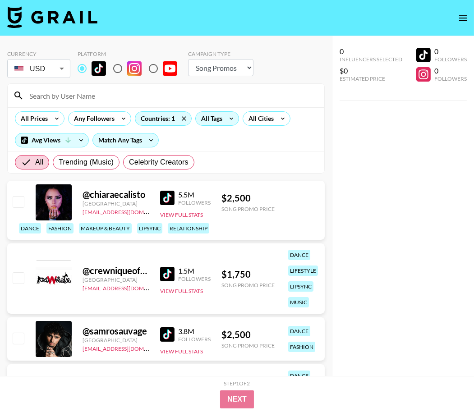
click at [226, 114] on icon at bounding box center [231, 119] width 14 height 14
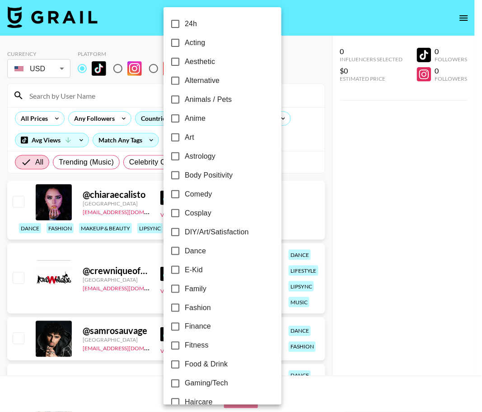
click at [222, 79] on label "Alternative" at bounding box center [216, 80] width 101 height 19
click at [185, 79] on input "Alternative" at bounding box center [175, 80] width 19 height 19
checkbox input "true"
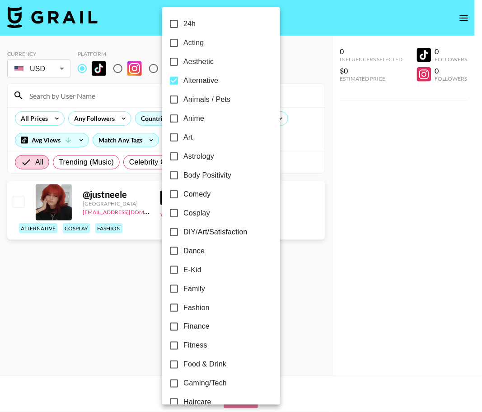
click at [287, 65] on div at bounding box center [241, 206] width 482 height 412
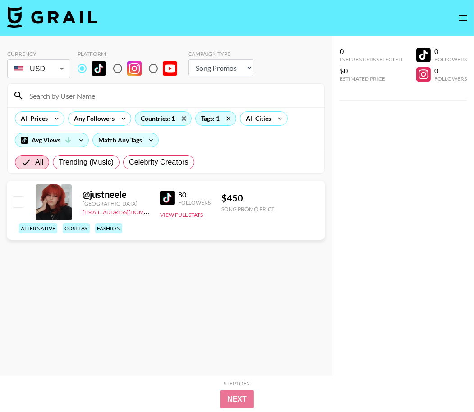
click at [169, 199] on img at bounding box center [167, 198] width 14 height 14
click at [174, 121] on div "Countries: 1" at bounding box center [163, 119] width 56 height 14
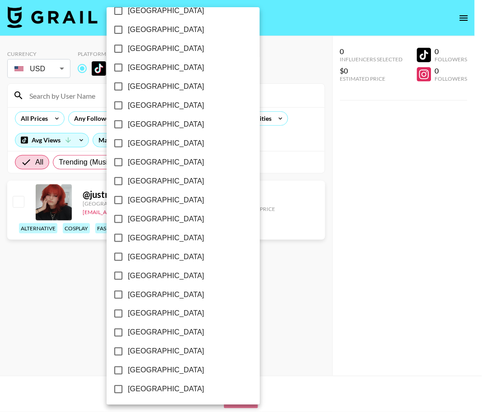
click at [167, 364] on label "[GEOGRAPHIC_DATA]" at bounding box center [177, 370] width 136 height 19
click at [128, 364] on input "[GEOGRAPHIC_DATA]" at bounding box center [118, 370] width 19 height 19
checkbox input "true"
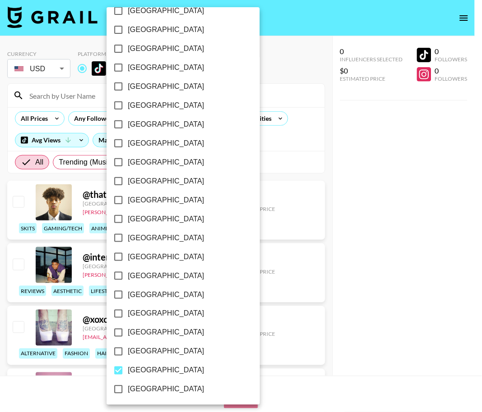
click at [168, 347] on span "[GEOGRAPHIC_DATA]" at bounding box center [166, 352] width 76 height 11
click at [128, 346] on input "[GEOGRAPHIC_DATA]" at bounding box center [118, 352] width 19 height 19
checkbox input "true"
click at [270, 166] on div at bounding box center [241, 206] width 482 height 412
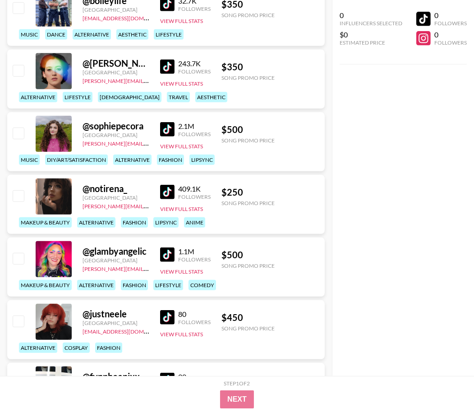
scroll to position [4822, 0]
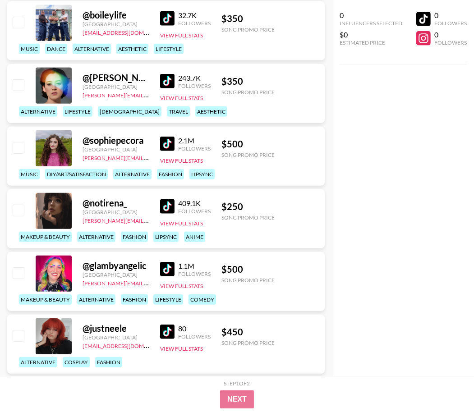
click at [169, 205] on img at bounding box center [167, 206] width 14 height 14
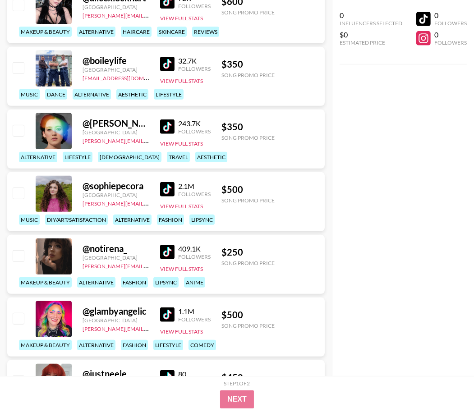
scroll to position [4775, 0]
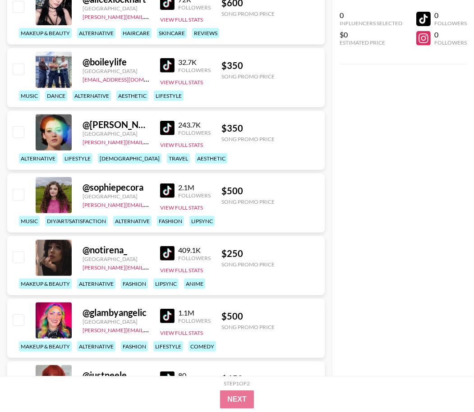
click at [162, 193] on img at bounding box center [167, 191] width 14 height 14
click at [167, 122] on img at bounding box center [167, 128] width 14 height 14
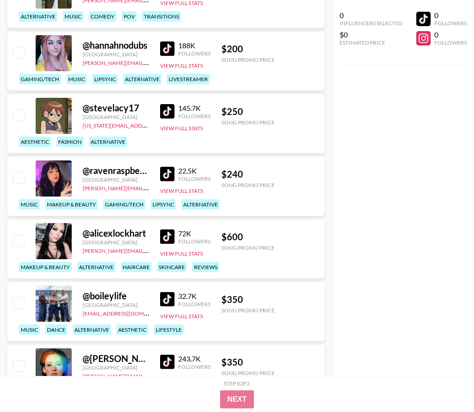
scroll to position [4539, 0]
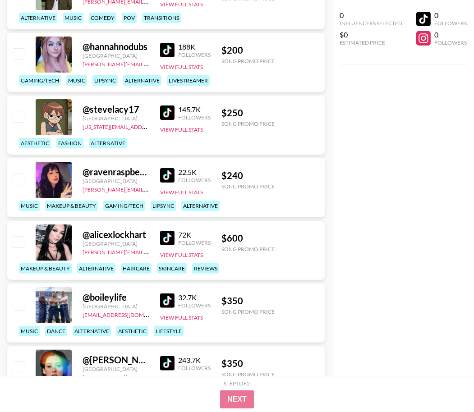
click at [167, 234] on img at bounding box center [167, 238] width 14 height 14
click at [162, 175] on img at bounding box center [167, 175] width 14 height 14
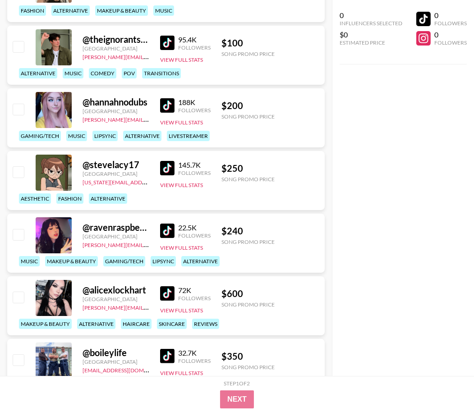
scroll to position [4482, 0]
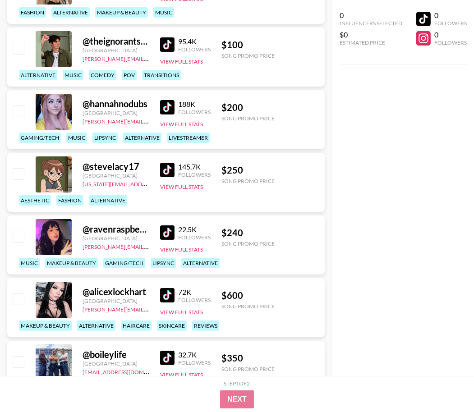
click at [163, 169] on img at bounding box center [167, 170] width 14 height 14
click at [166, 102] on img at bounding box center [167, 107] width 14 height 14
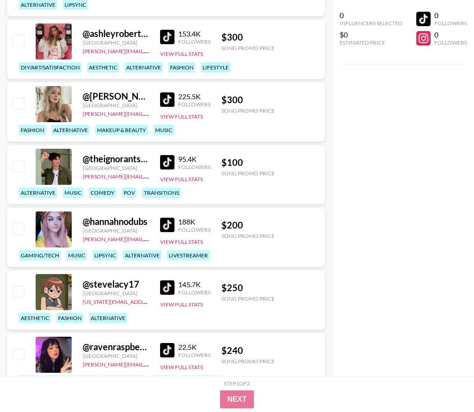
scroll to position [4332, 0]
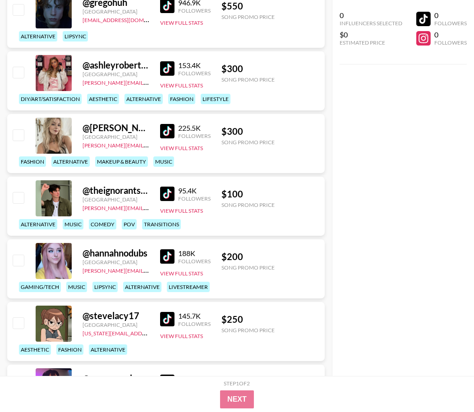
click at [168, 195] on img at bounding box center [167, 194] width 14 height 14
click at [173, 136] on img at bounding box center [167, 131] width 14 height 14
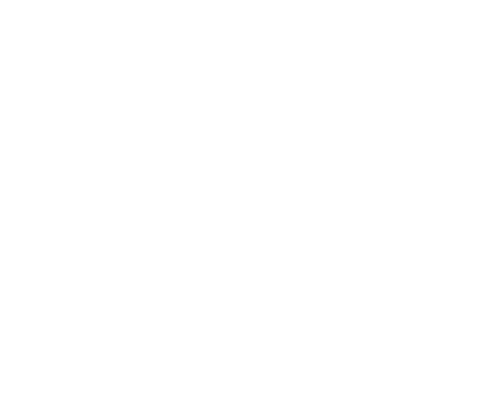
select select "Song"
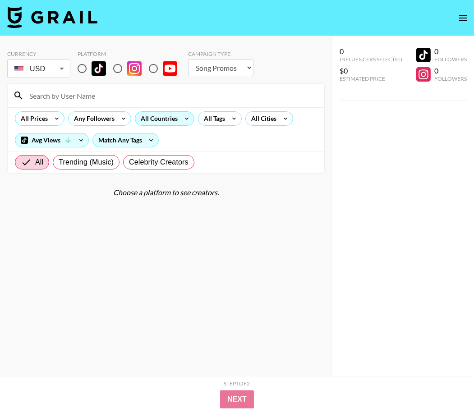
click at [161, 121] on div "All Countries" at bounding box center [157, 119] width 44 height 14
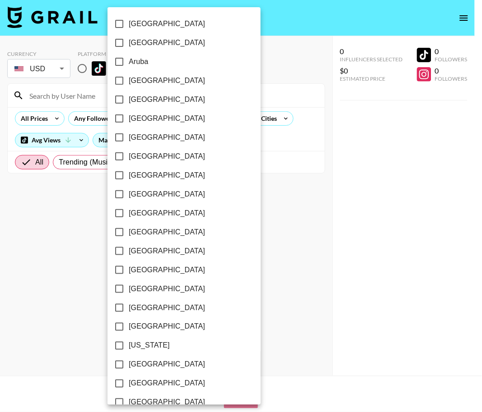
drag, startPoint x: 79, startPoint y: 63, endPoint x: 81, endPoint y: 74, distance: 10.9
click at [79, 63] on div at bounding box center [241, 206] width 482 height 412
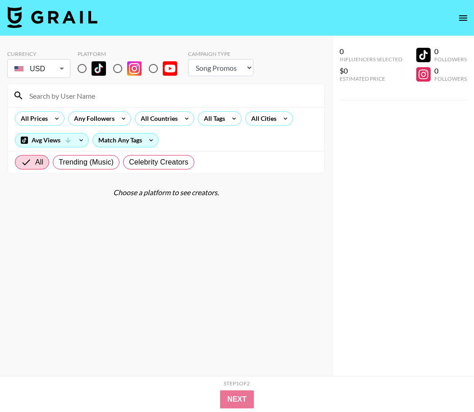
click at [81, 74] on div "[GEOGRAPHIC_DATA] [GEOGRAPHIC_DATA] [GEOGRAPHIC_DATA] [GEOGRAPHIC_DATA] [GEOGRA…" at bounding box center [237, 206] width 474 height 412
drag, startPoint x: 81, startPoint y: 71, endPoint x: 72, endPoint y: 72, distance: 9.6
click at [81, 71] on input "radio" at bounding box center [82, 68] width 19 height 19
radio input "true"
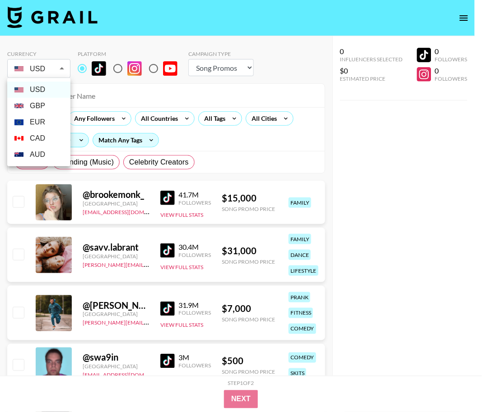
click at [40, 109] on li "GBP" at bounding box center [38, 106] width 63 height 16
type input "GBP"
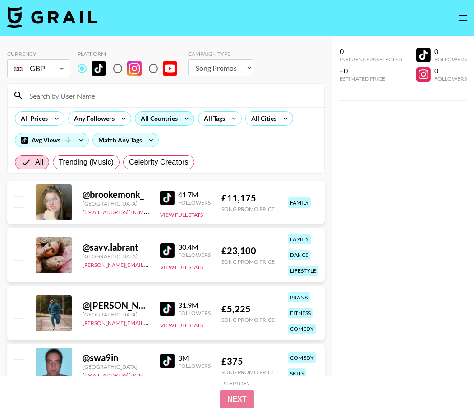
click at [152, 122] on div "All Countries" at bounding box center [157, 119] width 44 height 14
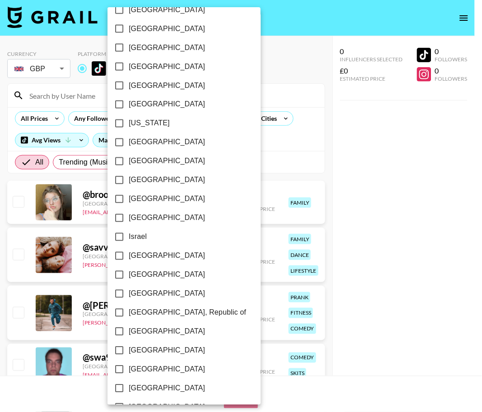
scroll to position [192, 0]
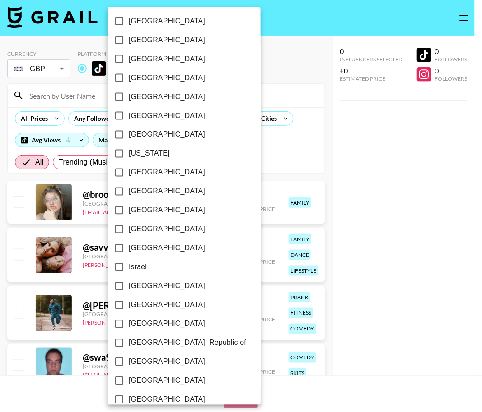
click at [152, 174] on span "[GEOGRAPHIC_DATA]" at bounding box center [167, 172] width 76 height 11
click at [129, 174] on input "[GEOGRAPHIC_DATA]" at bounding box center [119, 172] width 19 height 19
checkbox input "true"
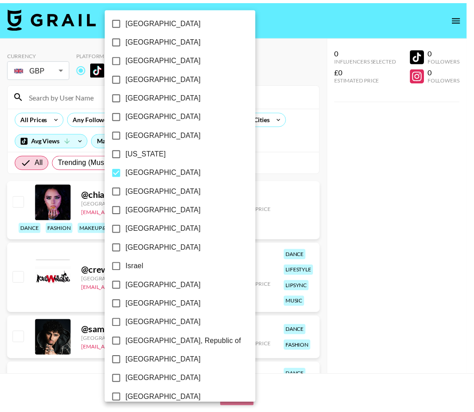
scroll to position [639, 0]
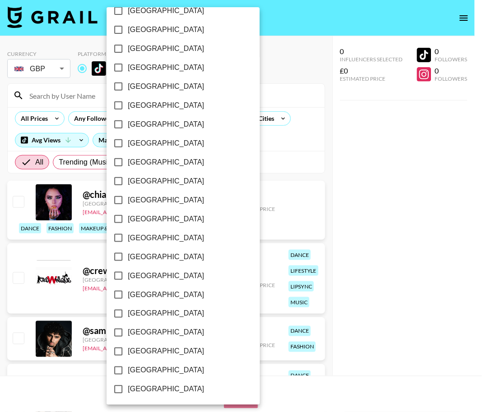
click at [160, 370] on span "[GEOGRAPHIC_DATA]" at bounding box center [166, 371] width 76 height 11
click at [128, 370] on input "[GEOGRAPHIC_DATA]" at bounding box center [118, 370] width 19 height 19
checkbox input "true"
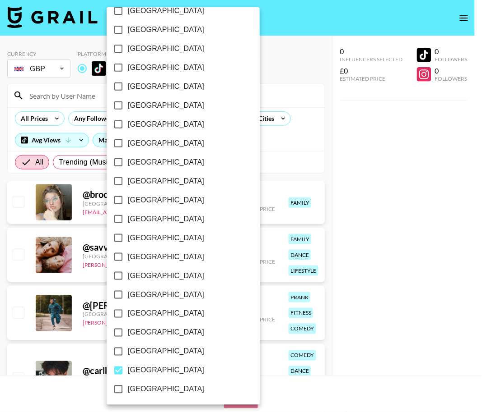
click at [161, 354] on span "[GEOGRAPHIC_DATA]" at bounding box center [166, 352] width 76 height 11
click at [128, 354] on input "[GEOGRAPHIC_DATA]" at bounding box center [118, 352] width 19 height 19
checkbox input "true"
click at [279, 164] on div at bounding box center [241, 206] width 482 height 412
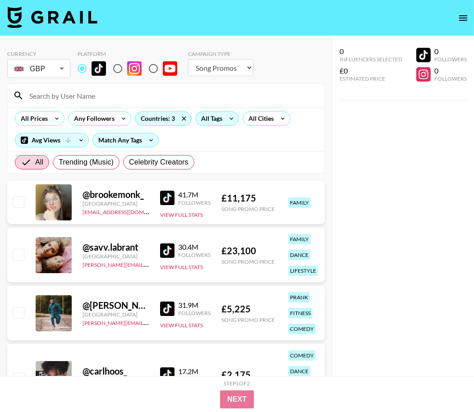
click at [220, 116] on div "All Tags" at bounding box center [210, 119] width 28 height 14
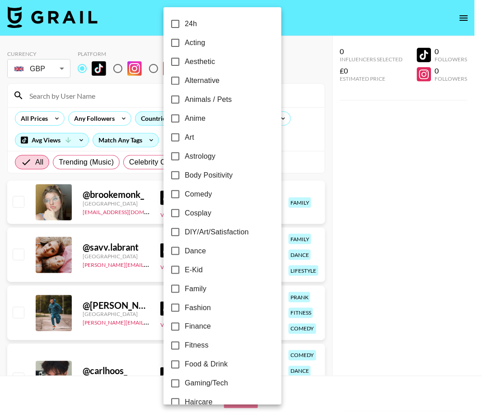
click at [198, 76] on span "Alternative" at bounding box center [202, 80] width 35 height 11
click at [185, 76] on input "Alternative" at bounding box center [175, 80] width 19 height 19
checkbox input "true"
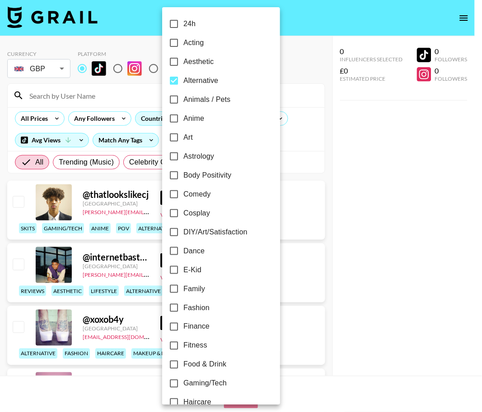
drag, startPoint x: 306, startPoint y: 129, endPoint x: 295, endPoint y: 136, distance: 12.4
click at [306, 129] on div at bounding box center [241, 206] width 482 height 412
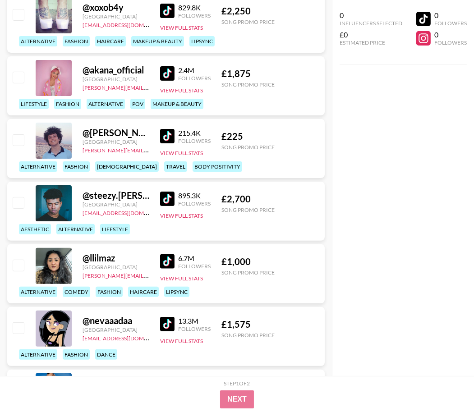
scroll to position [314, 0]
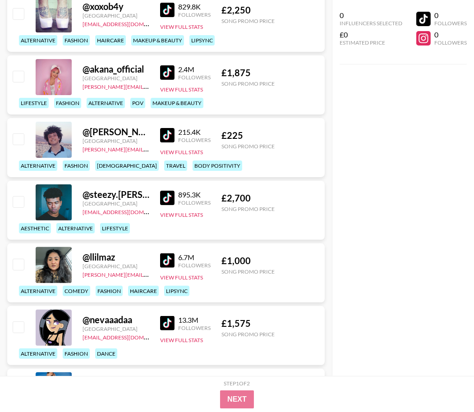
click at [167, 137] on img at bounding box center [167, 135] width 14 height 14
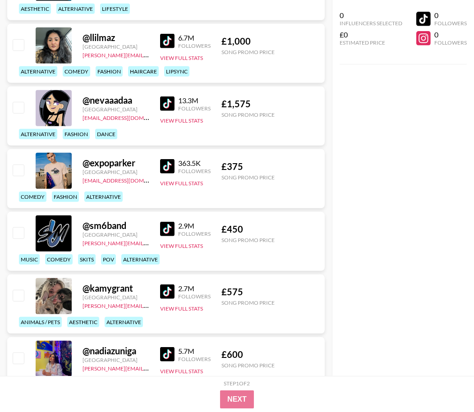
scroll to position [535, 0]
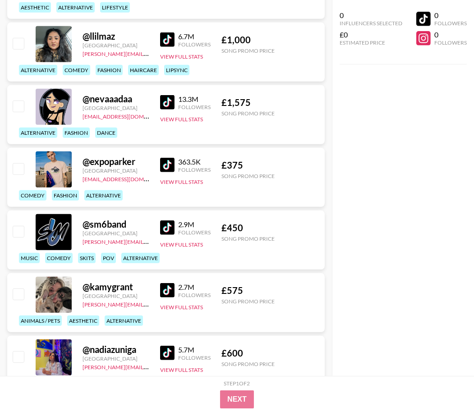
click at [165, 163] on img at bounding box center [167, 165] width 14 height 14
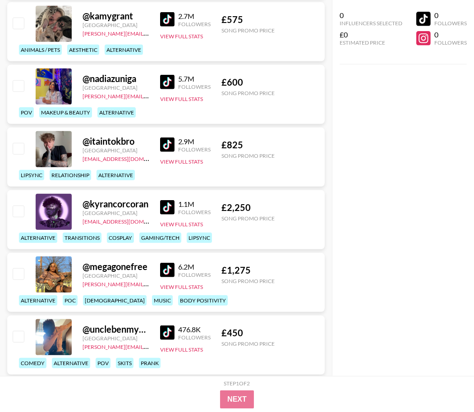
scroll to position [810, 0]
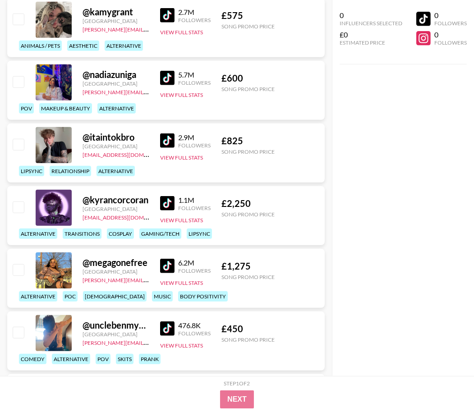
click at [165, 208] on img at bounding box center [167, 203] width 14 height 14
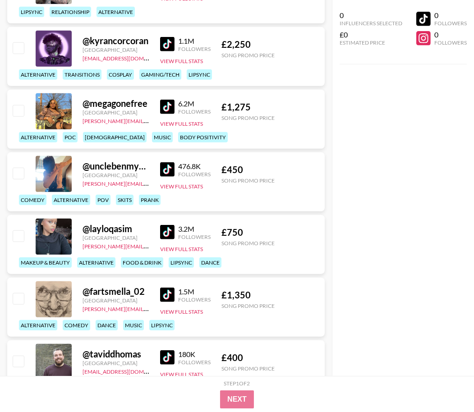
scroll to position [989, 0]
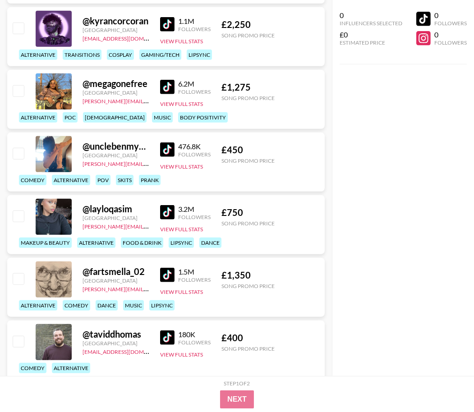
click at [164, 146] on img at bounding box center [167, 150] width 14 height 14
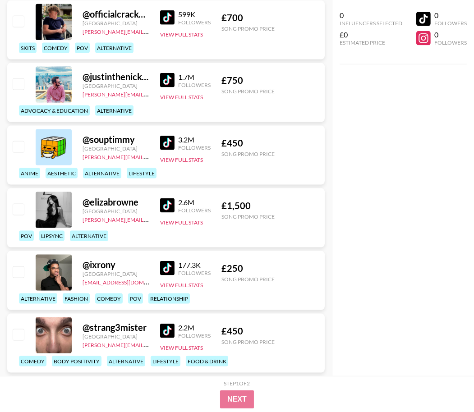
scroll to position [1570, 0]
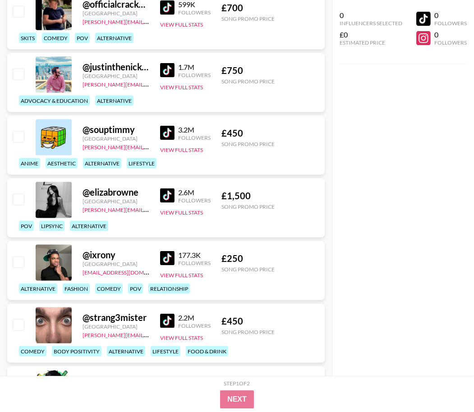
click at [170, 197] on img at bounding box center [167, 196] width 14 height 14
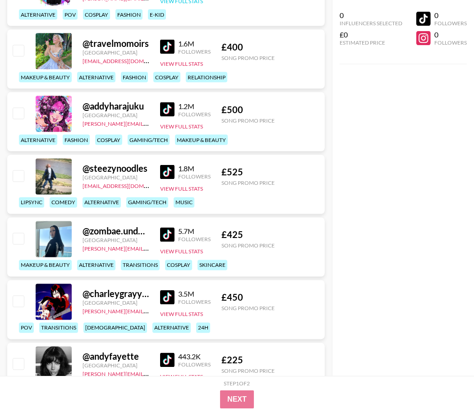
scroll to position [1992, 0]
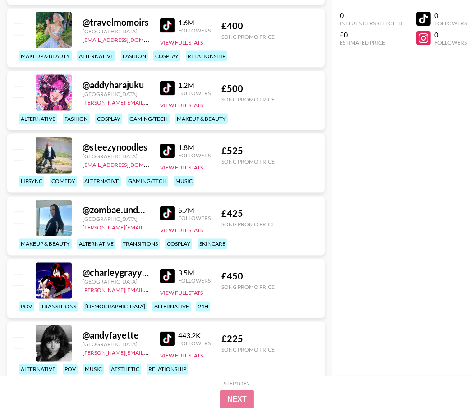
click at [169, 151] on img at bounding box center [167, 151] width 14 height 14
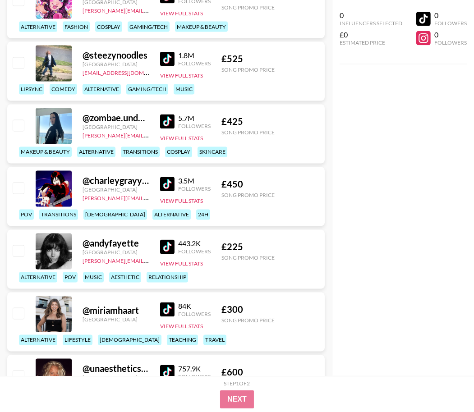
scroll to position [2096, 0]
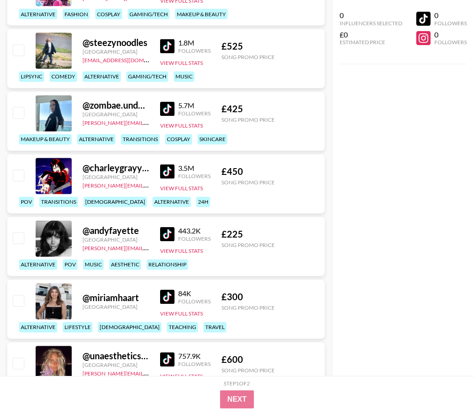
click at [164, 172] on img at bounding box center [167, 172] width 14 height 14
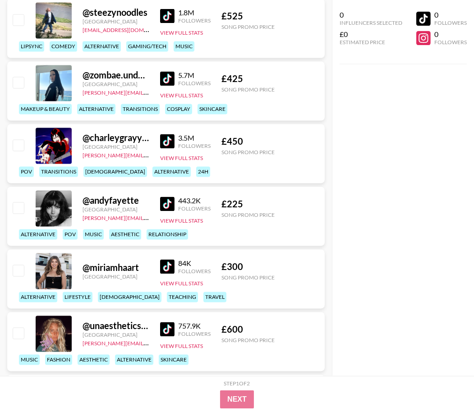
scroll to position [2128, 0]
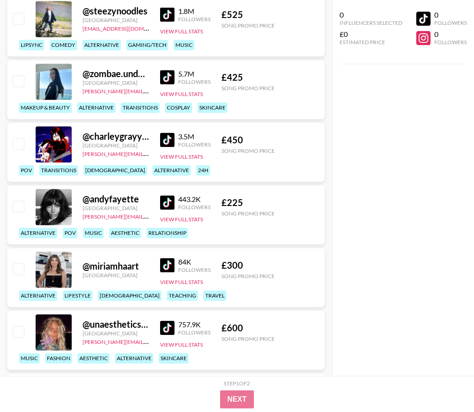
click at [164, 202] on img at bounding box center [167, 203] width 14 height 14
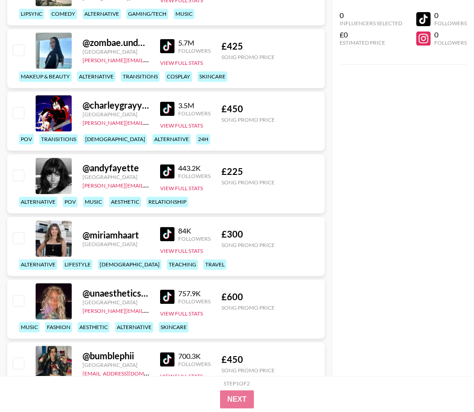
scroll to position [2171, 0]
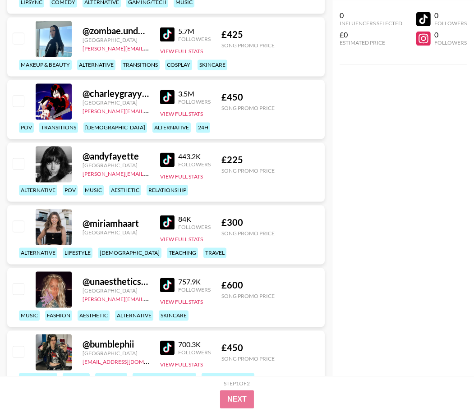
click at [168, 222] on img at bounding box center [167, 222] width 14 height 14
click at [170, 289] on img at bounding box center [167, 285] width 14 height 14
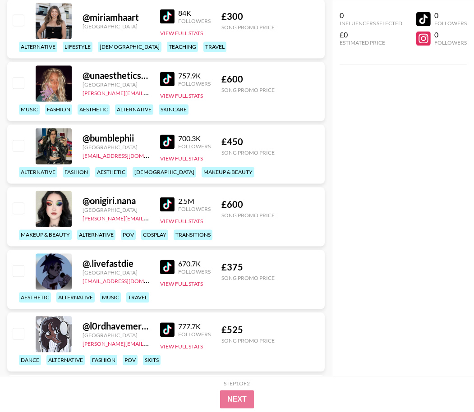
scroll to position [2384, 0]
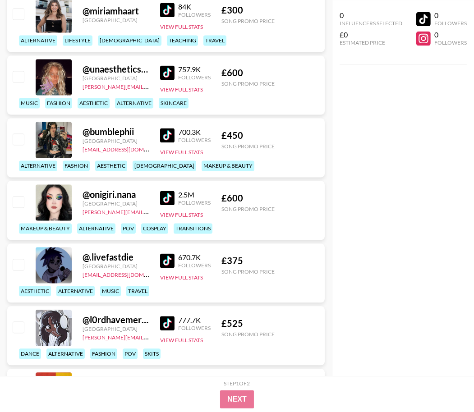
click at [166, 135] on img at bounding box center [167, 135] width 14 height 14
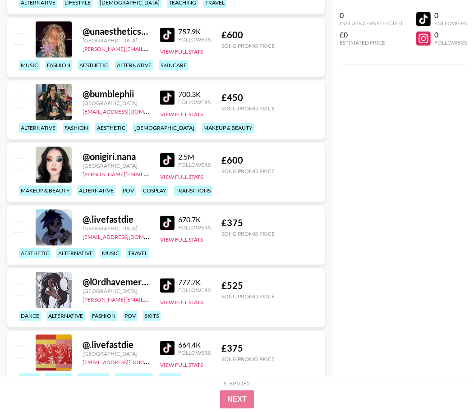
scroll to position [2431, 0]
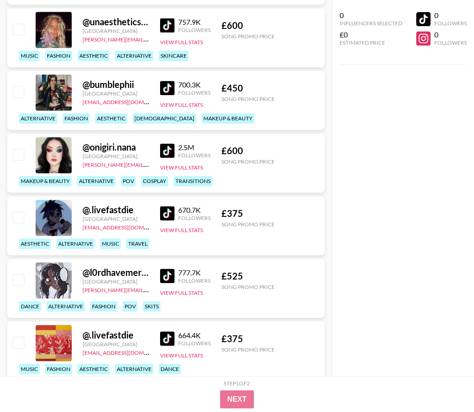
click at [169, 211] on img at bounding box center [167, 213] width 14 height 14
click at [164, 278] on img at bounding box center [167, 276] width 14 height 14
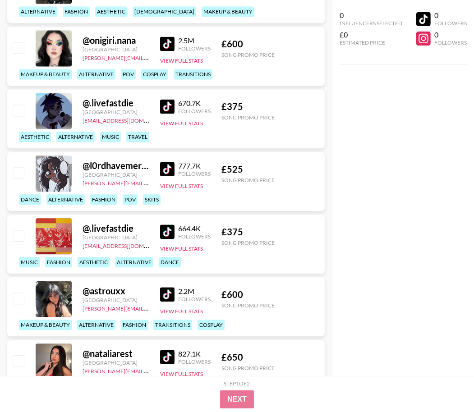
scroll to position [2539, 0]
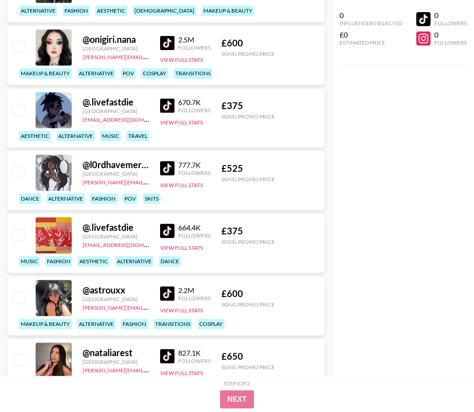
click at [165, 228] on img at bounding box center [167, 231] width 14 height 14
click at [169, 290] on img at bounding box center [167, 294] width 14 height 14
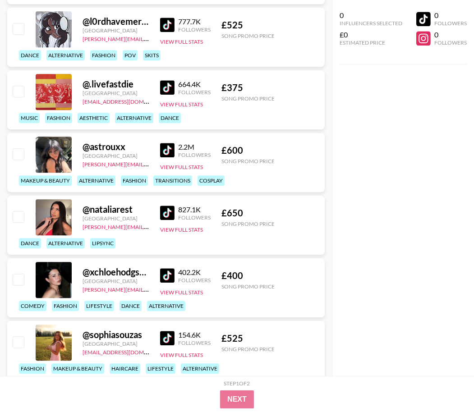
scroll to position [2714, 0]
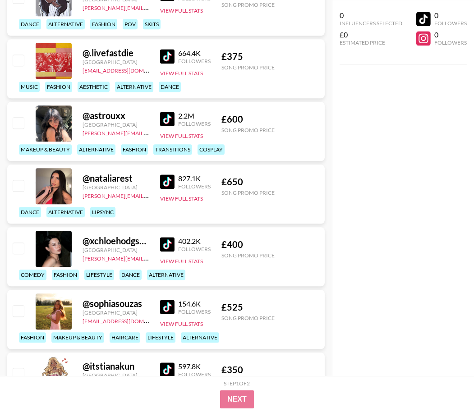
click at [165, 184] on img at bounding box center [167, 182] width 14 height 14
click at [170, 240] on img at bounding box center [167, 244] width 14 height 14
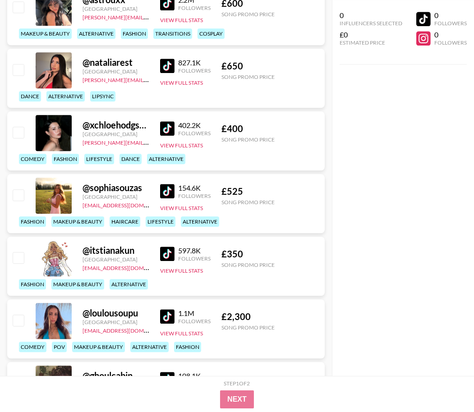
scroll to position [2854, 0]
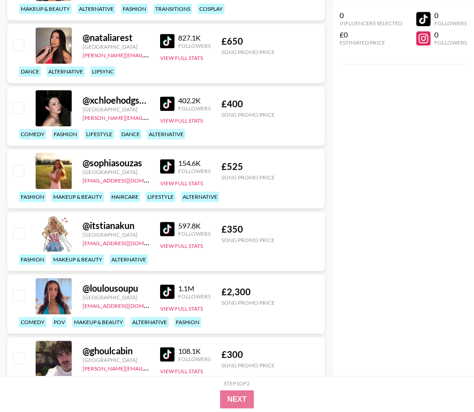
click at [169, 228] on img at bounding box center [167, 229] width 14 height 14
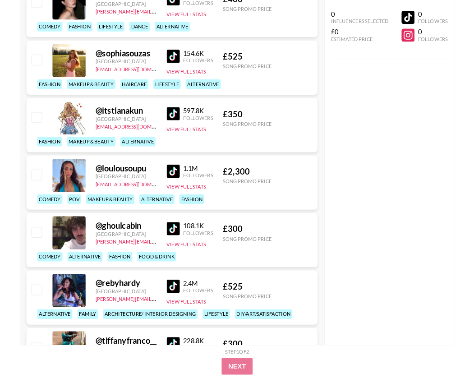
scroll to position [3012, 0]
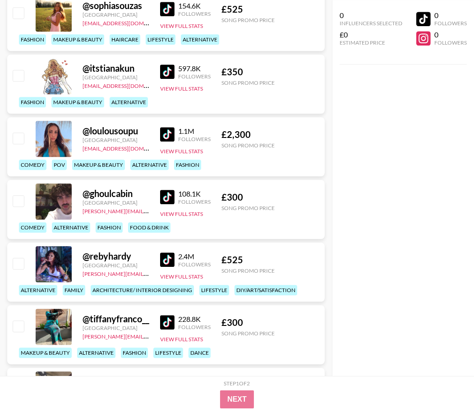
click at [163, 253] on img at bounding box center [167, 260] width 14 height 14
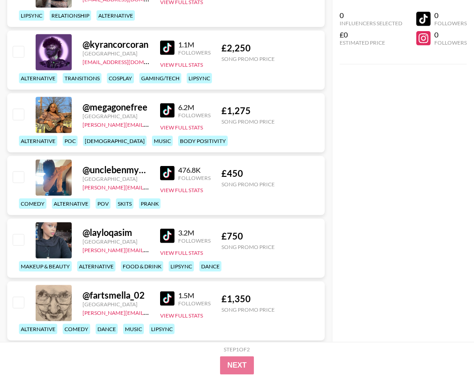
scroll to position [0, 0]
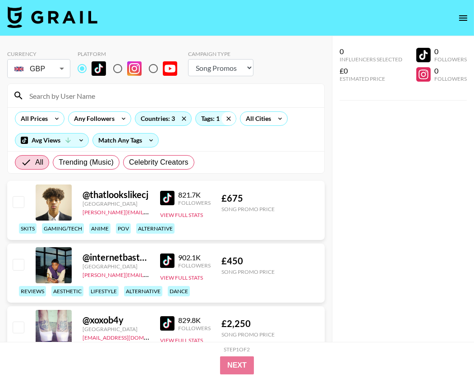
click at [229, 117] on icon at bounding box center [229, 119] width 14 height 14
click at [170, 93] on input at bounding box center [171, 95] width 295 height 14
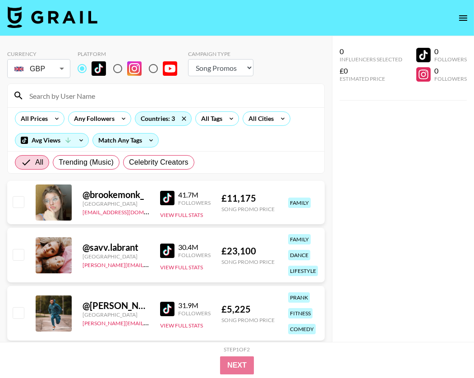
paste input "lifeof_angelei"
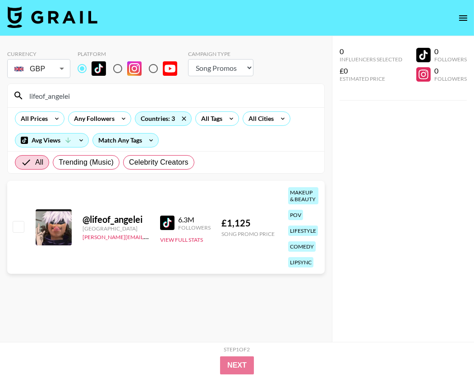
type input "lifeof_angelei"
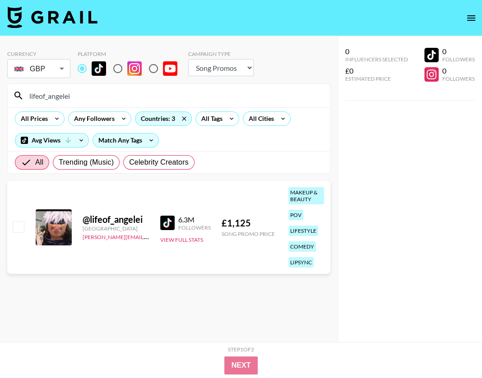
click at [58, 71] on body "Currency GBP GBP ​ Platform Campaign Type Choose Type... Song Promos Brand Prom…" at bounding box center [241, 207] width 482 height 414
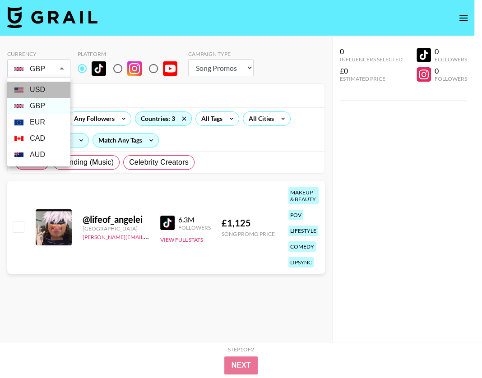
click at [56, 91] on li "USD" at bounding box center [38, 90] width 63 height 16
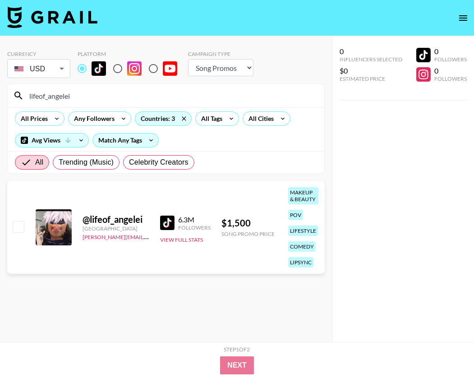
click at [40, 73] on body "Currency USD USD ​ Platform Campaign Type Choose Type... Song Promos Brand Prom…" at bounding box center [237, 207] width 474 height 414
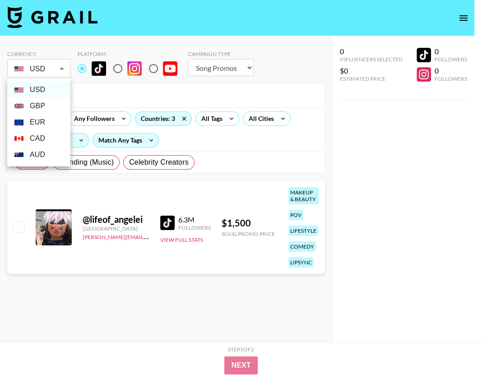
click at [47, 100] on li "GBP" at bounding box center [38, 106] width 63 height 16
type input "GBP"
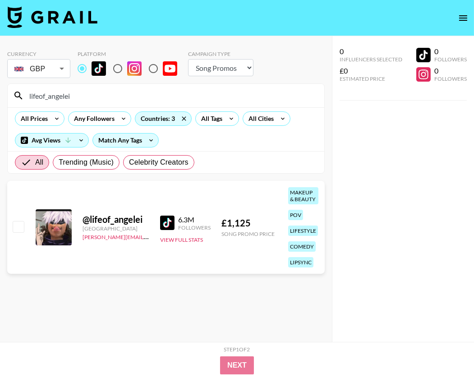
click at [155, 93] on input "lifeof_angelei" at bounding box center [171, 95] width 295 height 14
paste input "spents"
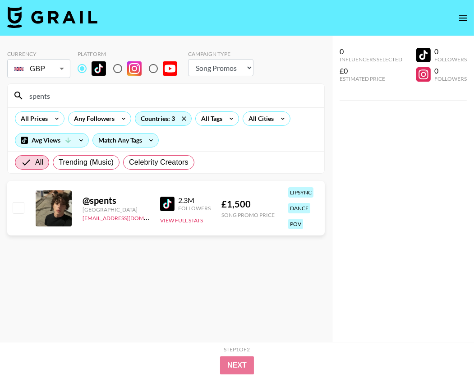
click at [111, 97] on input "spents" at bounding box center [171, 95] width 295 height 14
paste input "chelsealascher1"
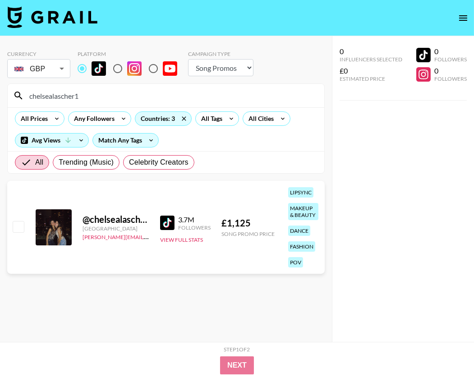
click at [95, 98] on input "chelsealascher1" at bounding box center [171, 95] width 295 height 14
paste input "itsselmo"
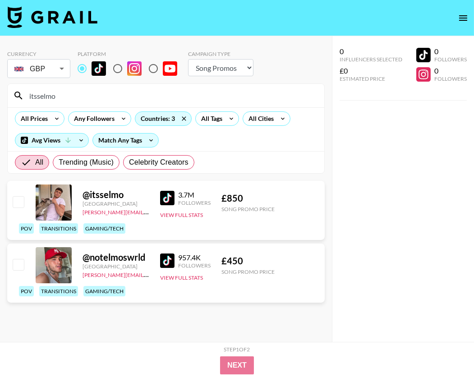
click at [112, 95] on input "itsselmo" at bounding box center [171, 95] width 295 height 14
paste input "ang3linajuli3t"
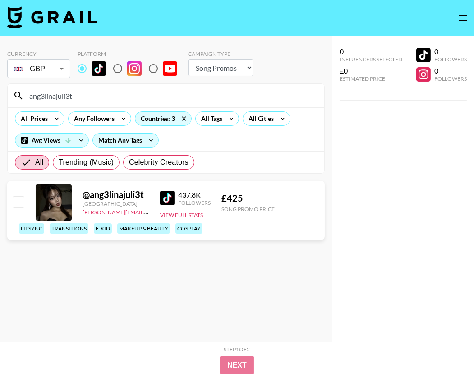
click at [69, 97] on input "ang3linajuli3t" at bounding box center [171, 95] width 295 height 14
paste input "catpisciotta"
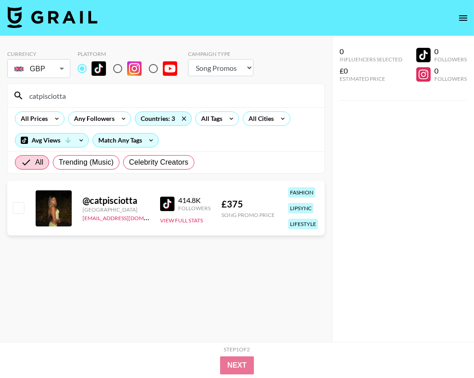
click at [105, 94] on input "catpisciotta" at bounding box center [171, 95] width 295 height 14
paste input "joshmcgregor_"
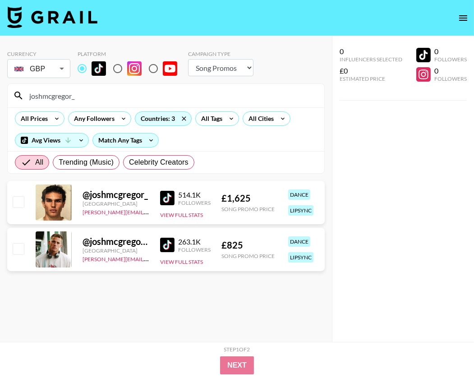
click at [170, 245] on img at bounding box center [167, 245] width 14 height 14
click at [171, 199] on img at bounding box center [167, 198] width 14 height 14
click at [121, 95] on input "joshmcgregor_" at bounding box center [171, 95] width 295 height 14
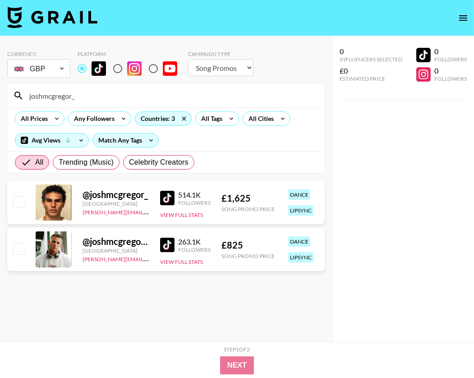
paste input "babyyjuli"
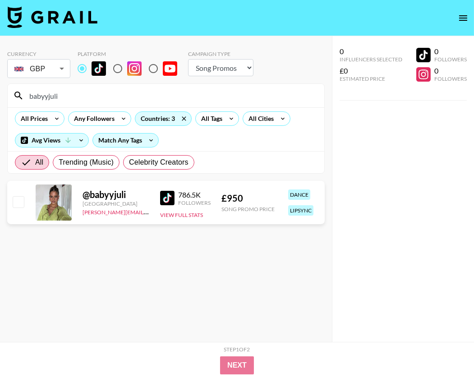
click at [108, 97] on input "babyyjuli" at bounding box center [171, 95] width 295 height 14
paste input "spents"
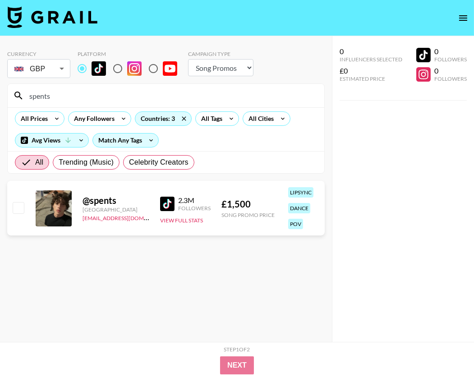
type input "spents"
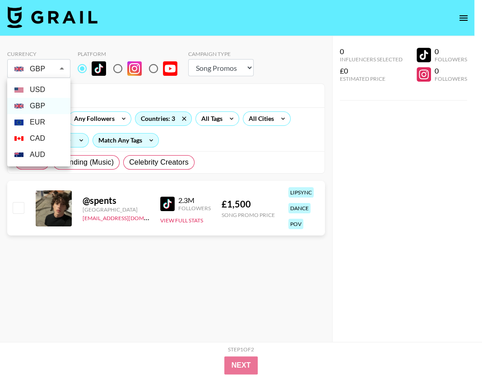
click at [41, 73] on body "Currency GBP GBP ​ Platform Campaign Type Choose Type... Song Promos Brand Prom…" at bounding box center [241, 207] width 482 height 414
drag, startPoint x: 46, startPoint y: 103, endPoint x: 48, endPoint y: 94, distance: 9.3
click at [48, 94] on ul "USD GBP EUR CAD AUD" at bounding box center [38, 122] width 63 height 88
click at [48, 94] on li "USD" at bounding box center [38, 90] width 63 height 16
type input "USD"
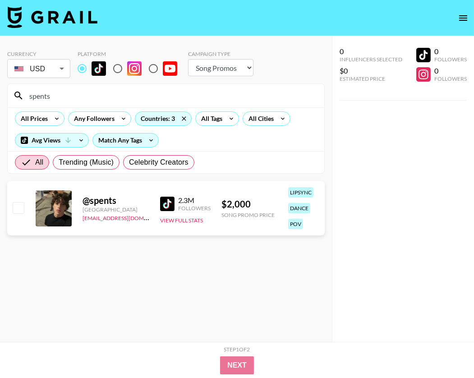
click at [87, 98] on input "spents" at bounding box center [171, 95] width 295 height 14
click at [80, 95] on input "spents" at bounding box center [171, 95] width 295 height 14
paste input "chelsealascher1"
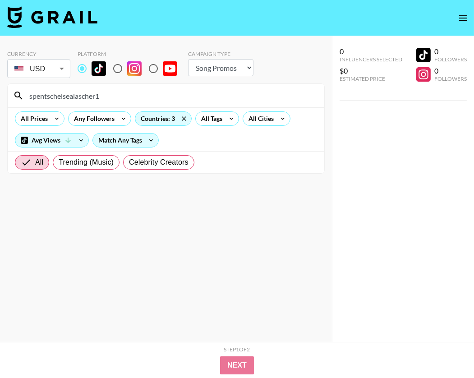
click at [110, 99] on input "spentschelsealascher1" at bounding box center [171, 95] width 295 height 14
click at [110, 100] on input "spentschelsealascher1" at bounding box center [171, 95] width 295 height 14
paste input
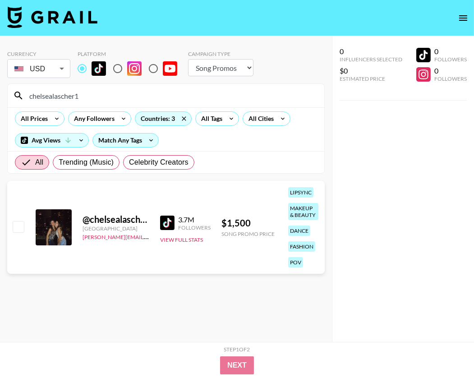
click at [151, 93] on input "chelsealascher1" at bounding box center [171, 95] width 295 height 14
click at [150, 93] on input "chelsealascher1" at bounding box center [171, 95] width 295 height 14
paste input "itsselmo"
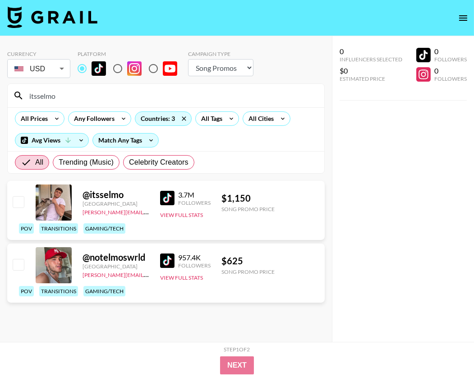
click at [101, 95] on input "itsselmo" at bounding box center [171, 95] width 295 height 14
paste input "ang3linajuli3t"
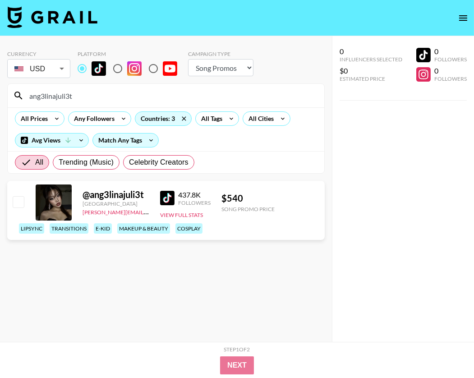
click at [87, 100] on input "ang3linajuli3t" at bounding box center [171, 95] width 295 height 14
paste input "catpisciotta"
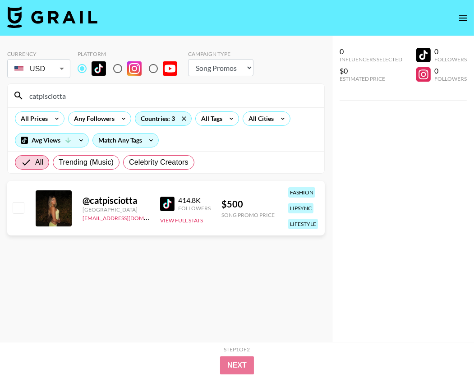
click at [133, 97] on input "catpisciotta" at bounding box center [171, 95] width 295 height 14
click at [130, 96] on input "catpisciotta" at bounding box center [171, 95] width 295 height 14
paste input "babyyjuli"
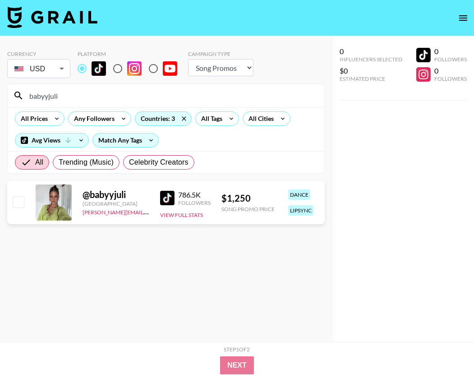
type input "babyyjuli"
